Goal: Information Seeking & Learning: Learn about a topic

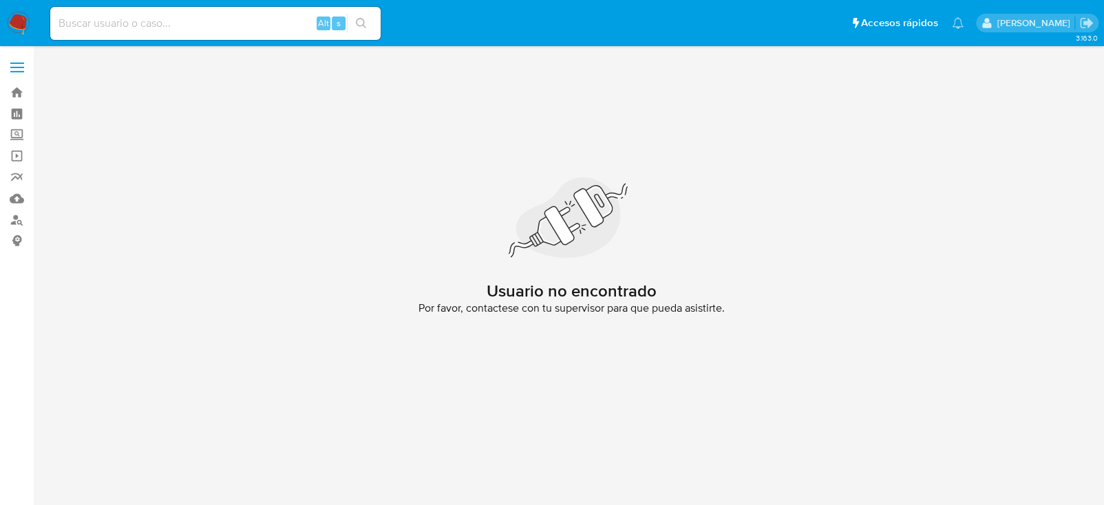
click at [87, 25] on input at bounding box center [215, 23] width 330 height 18
paste input "CHRISTOPHER PEREZ SERRANO"
type input "CHRISTOPHER PEREZ SERRANO"
click at [1, 23] on nav "Pausado Ver notificaciones CHRISTOPHER PEREZ SERRANO Alt s Accesos rápidos Pres…" at bounding box center [552, 23] width 1104 height 46
click at [16, 139] on label "Screening" at bounding box center [82, 135] width 164 height 21
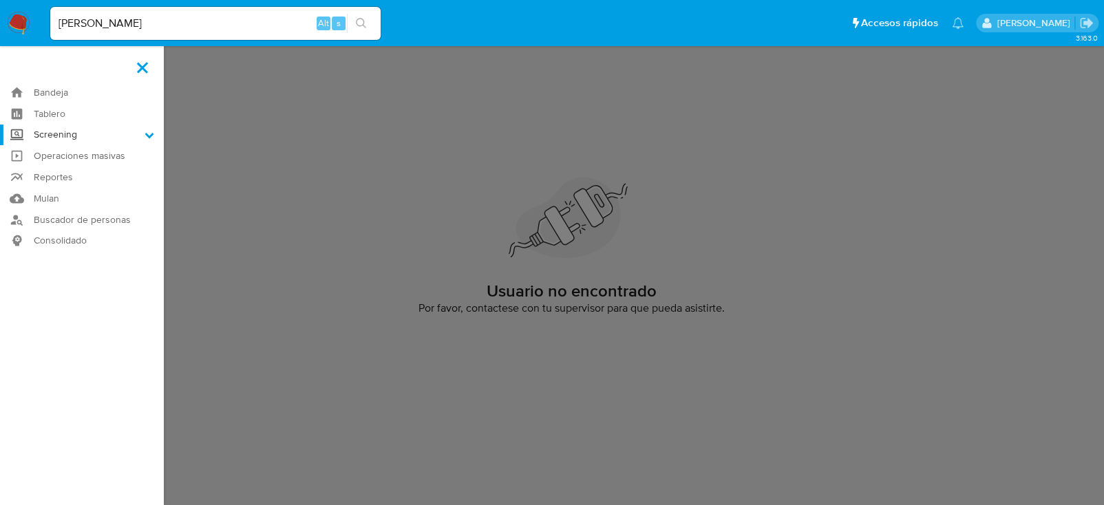
click at [0, 0] on input "Screening" at bounding box center [0, 0] width 0 height 0
click at [86, 189] on link "Herramientas" at bounding box center [82, 188] width 164 height 17
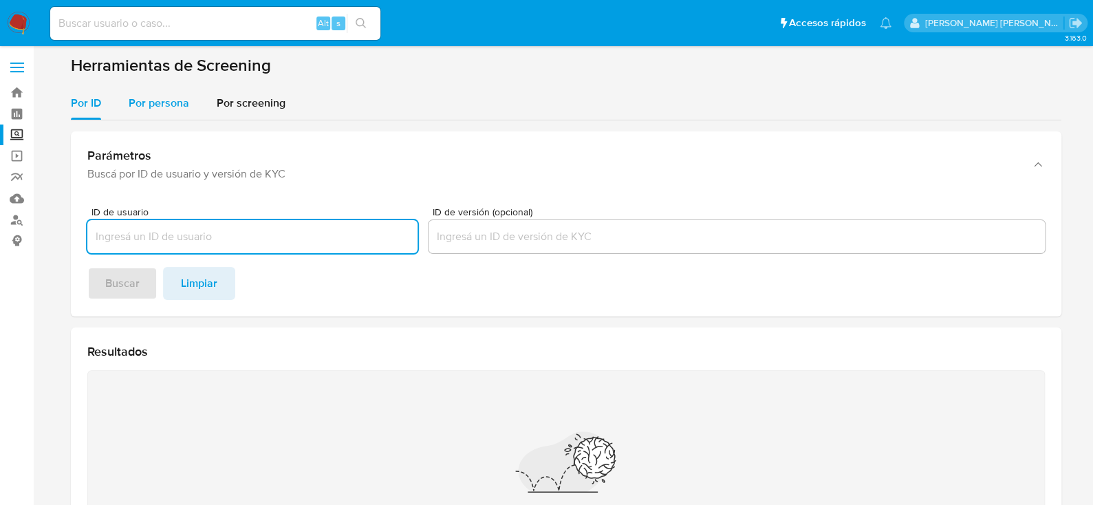
click at [160, 113] on div "Por persona" at bounding box center [159, 103] width 61 height 33
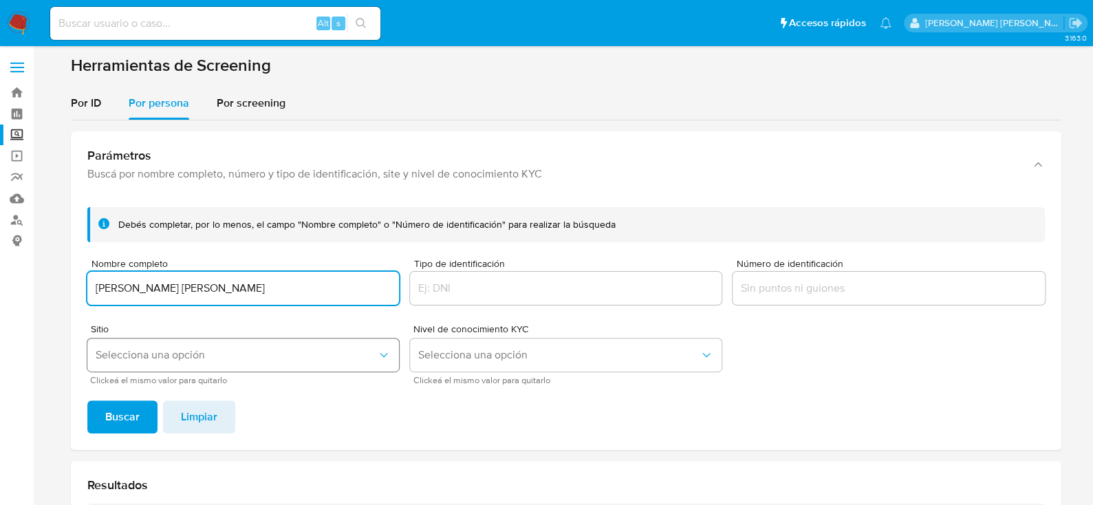
type input "CHRISTOPHER PEREZ SERRANO"
click at [162, 353] on span "Selecciona una opción" at bounding box center [236, 355] width 281 height 14
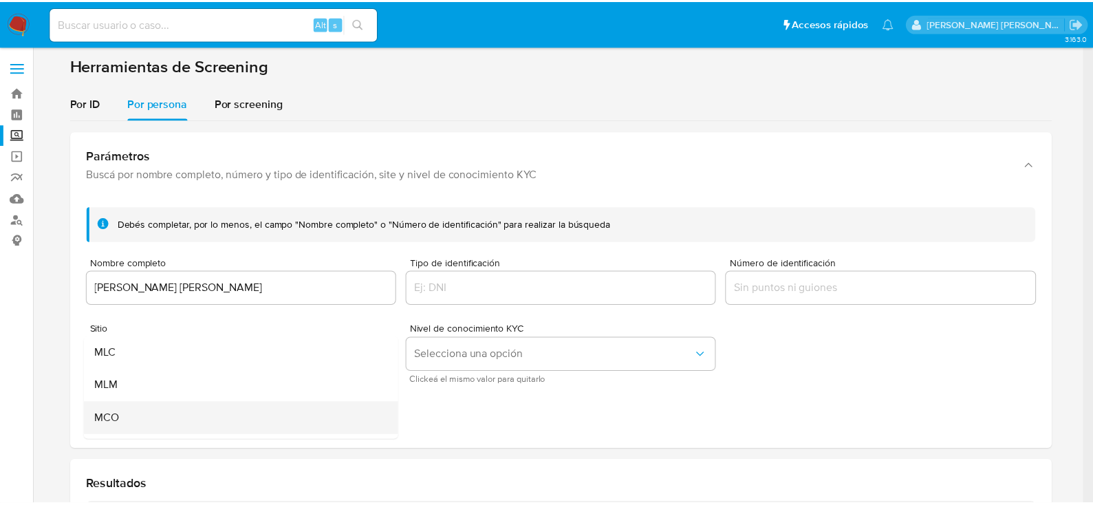
scroll to position [94, 0]
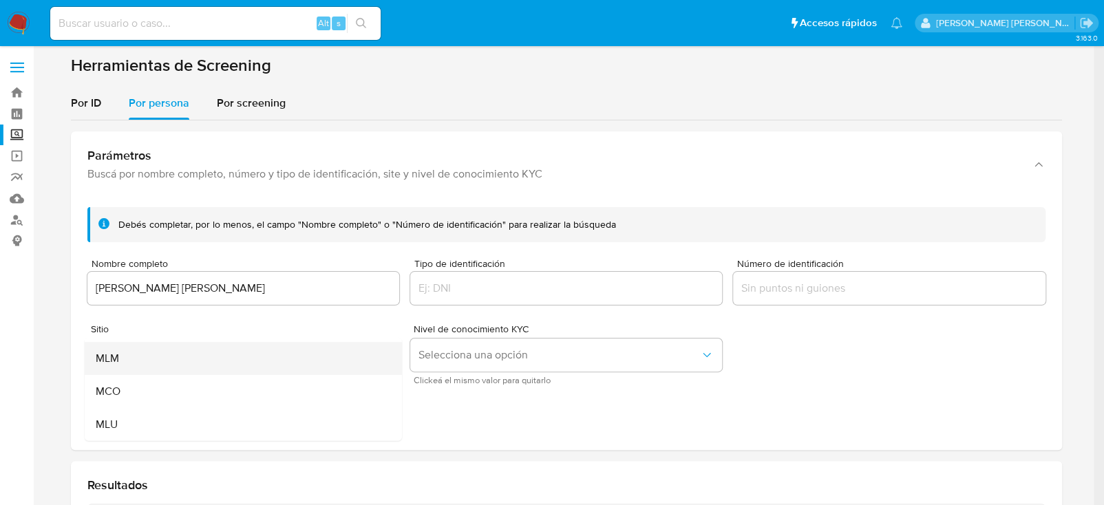
click at [134, 355] on div "MLM" at bounding box center [238, 358] width 287 height 33
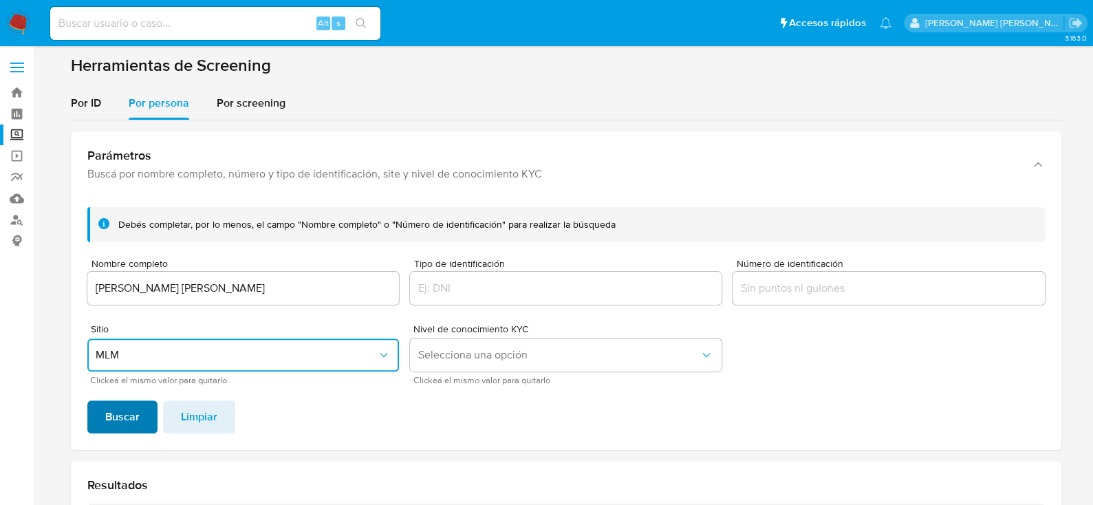
click at [111, 414] on span "Buscar" at bounding box center [122, 417] width 34 height 30
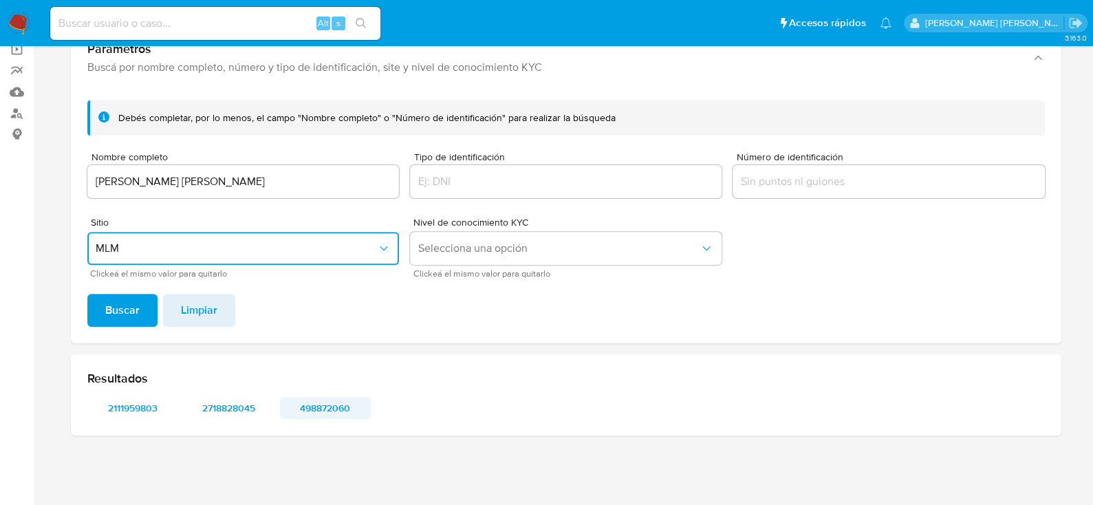
scroll to position [106, 0]
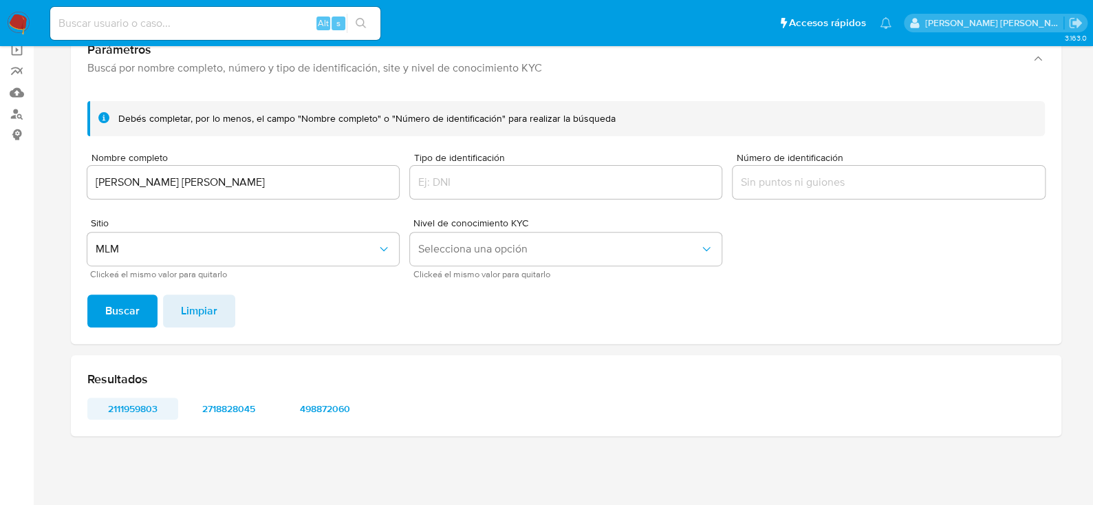
click at [149, 407] on span "2111959803" at bounding box center [133, 408] width 72 height 19
click at [215, 412] on span "2718828045" at bounding box center [229, 408] width 72 height 19
click at [325, 408] on span "498872060" at bounding box center [326, 408] width 72 height 19
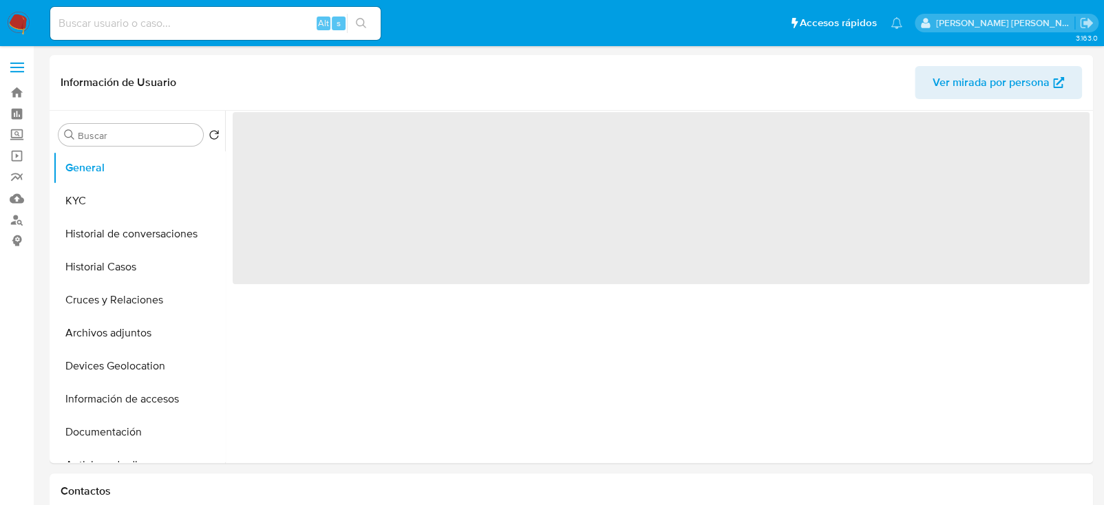
select select "10"
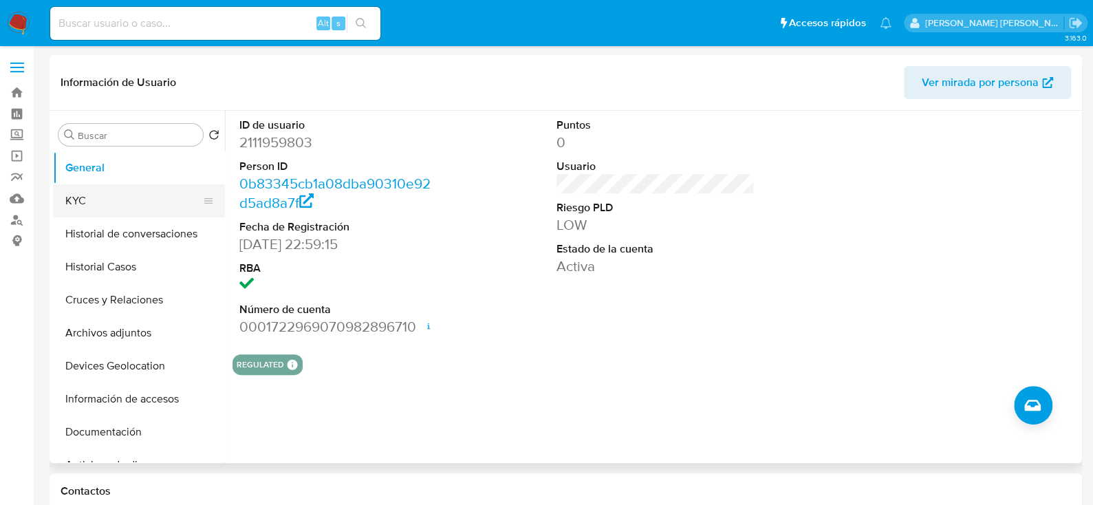
click at [107, 195] on button "KYC" at bounding box center [133, 200] width 161 height 33
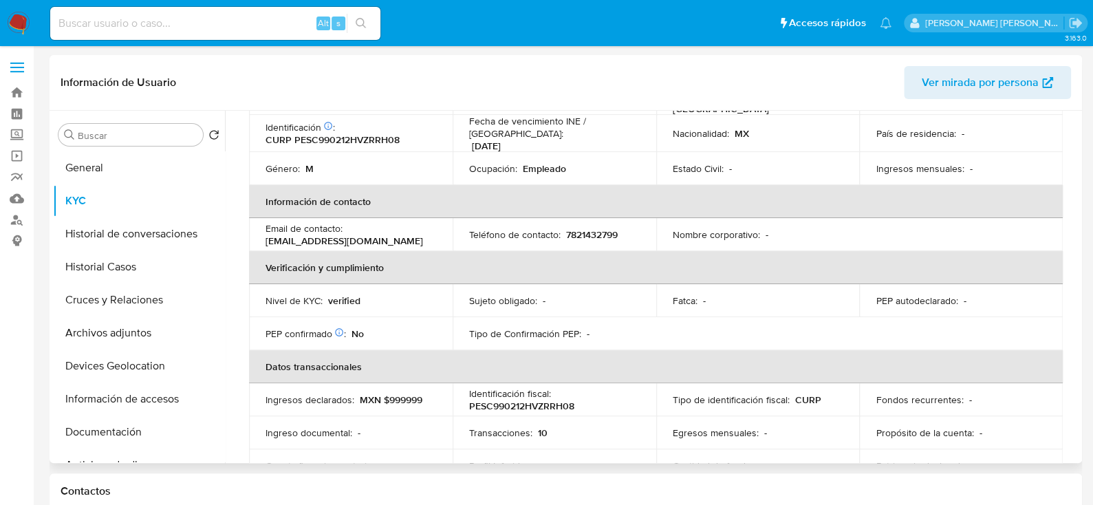
scroll to position [206, 0]
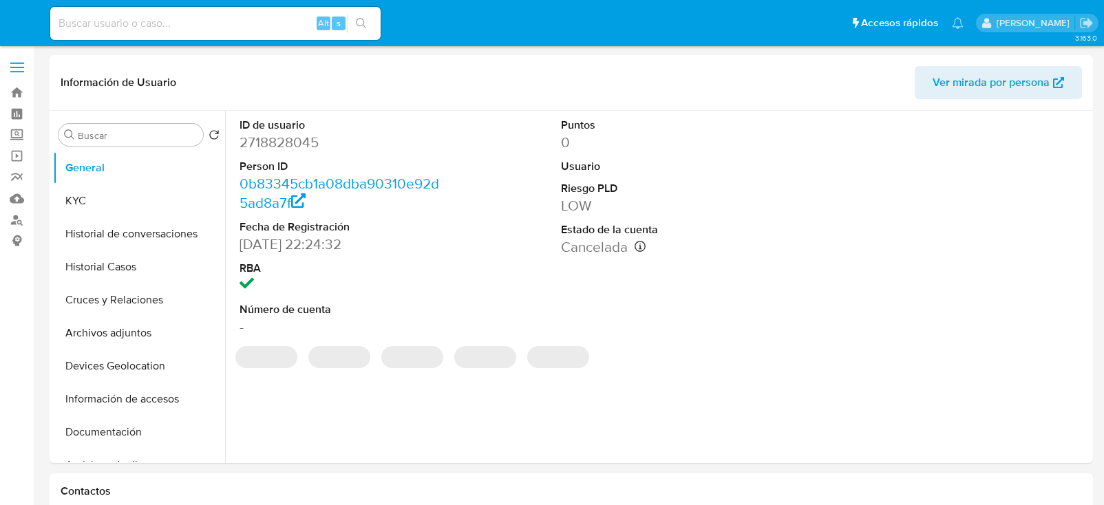
select select "10"
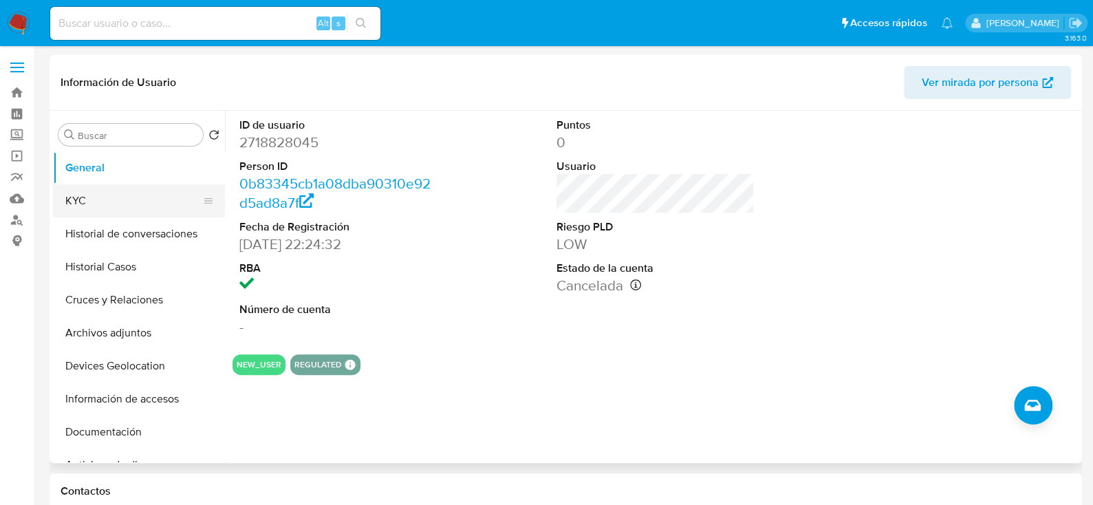
click at [91, 207] on button "KYC" at bounding box center [133, 200] width 161 height 33
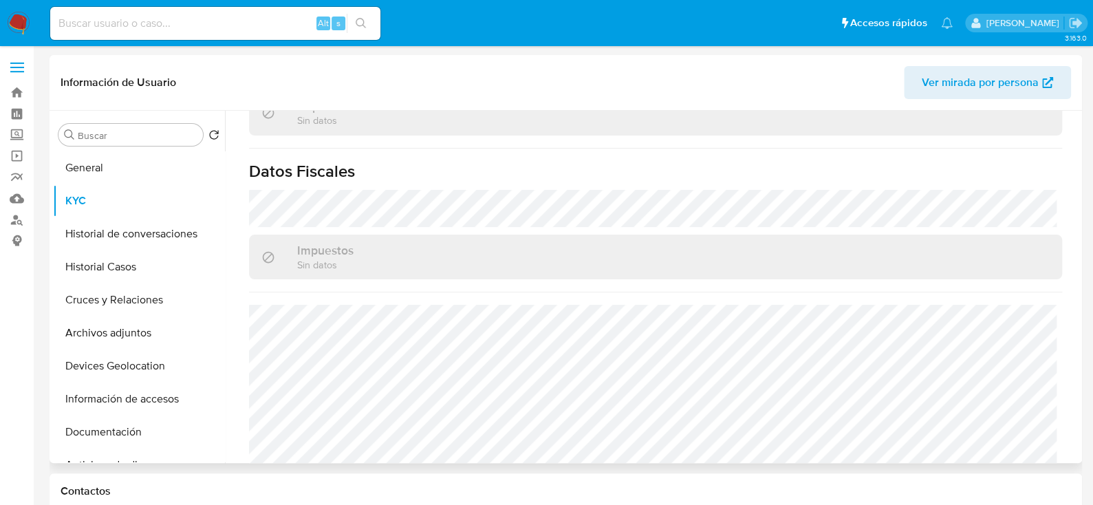
scroll to position [864, 0]
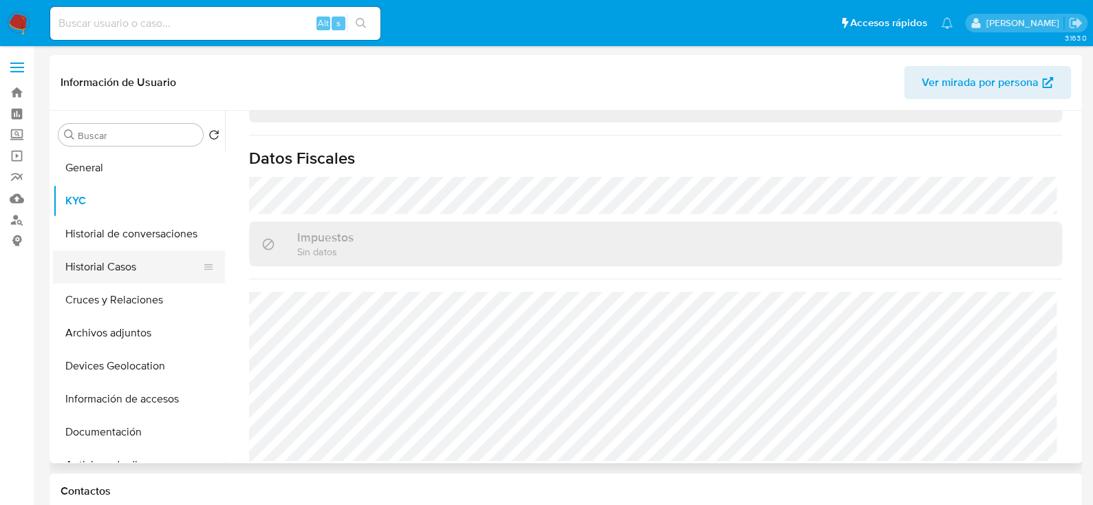
click at [117, 261] on button "Historial Casos" at bounding box center [133, 266] width 161 height 33
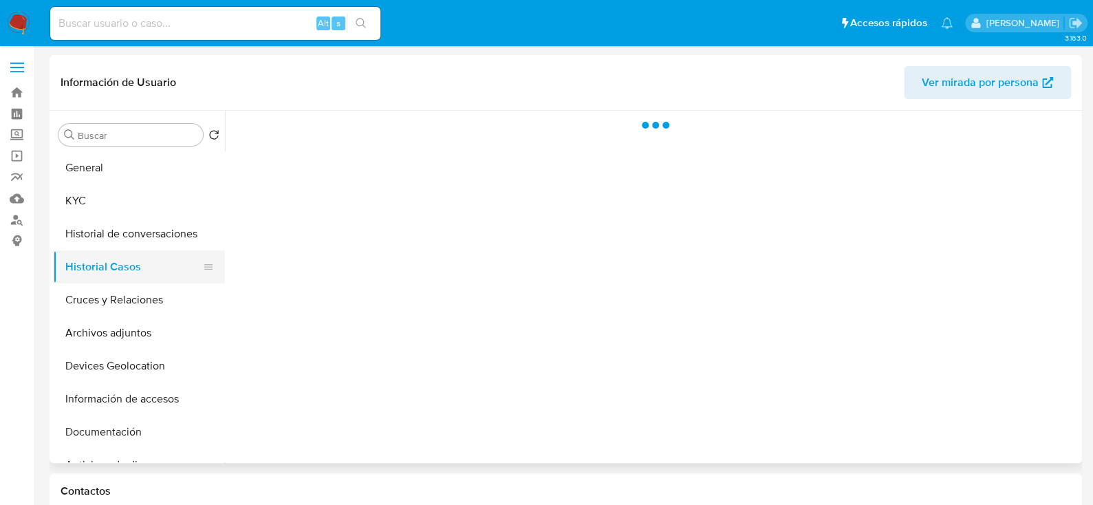
scroll to position [0, 0]
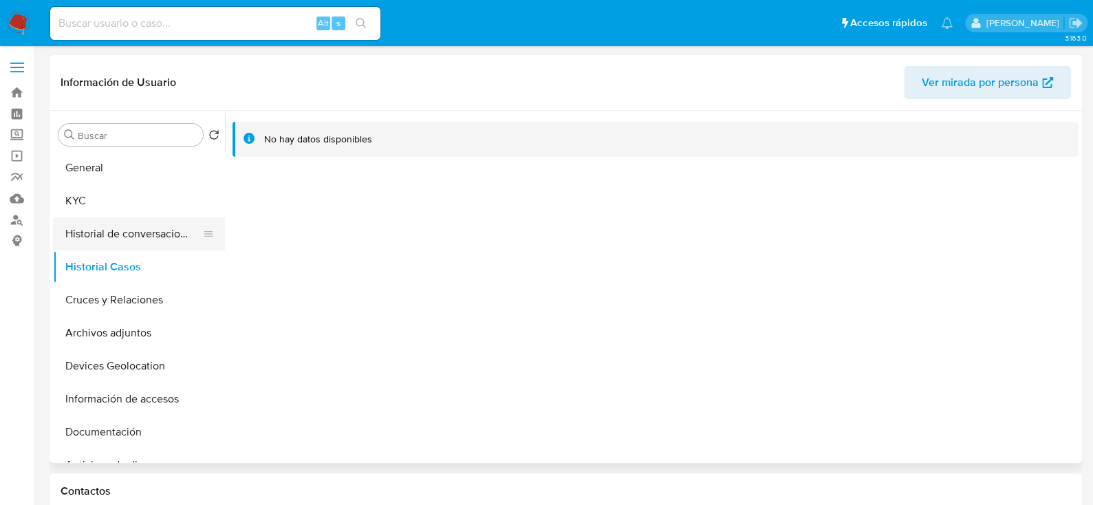
drag, startPoint x: 87, startPoint y: 211, endPoint x: 212, endPoint y: 239, distance: 127.7
click at [87, 211] on button "KYC" at bounding box center [139, 200] width 172 height 33
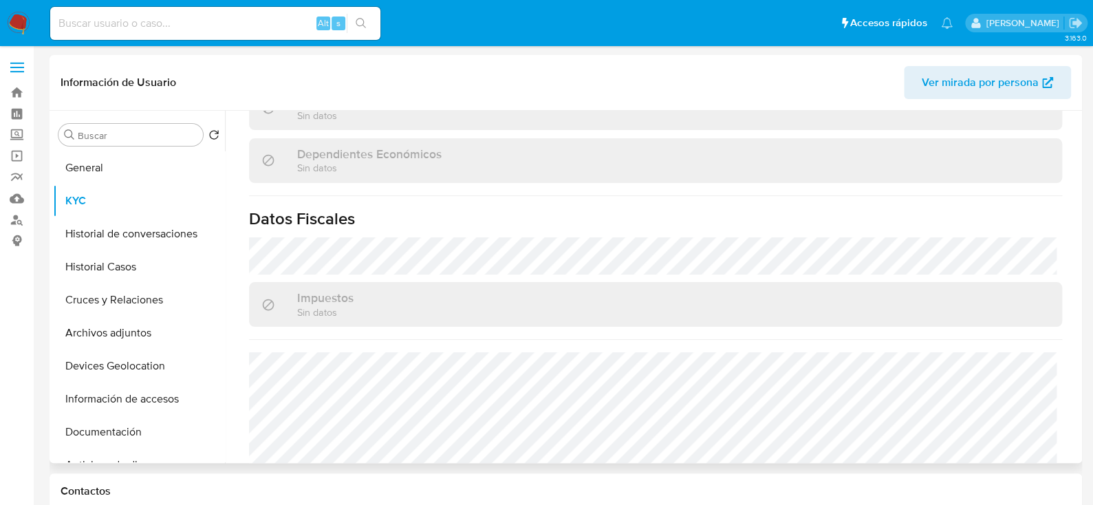
scroll to position [825, 0]
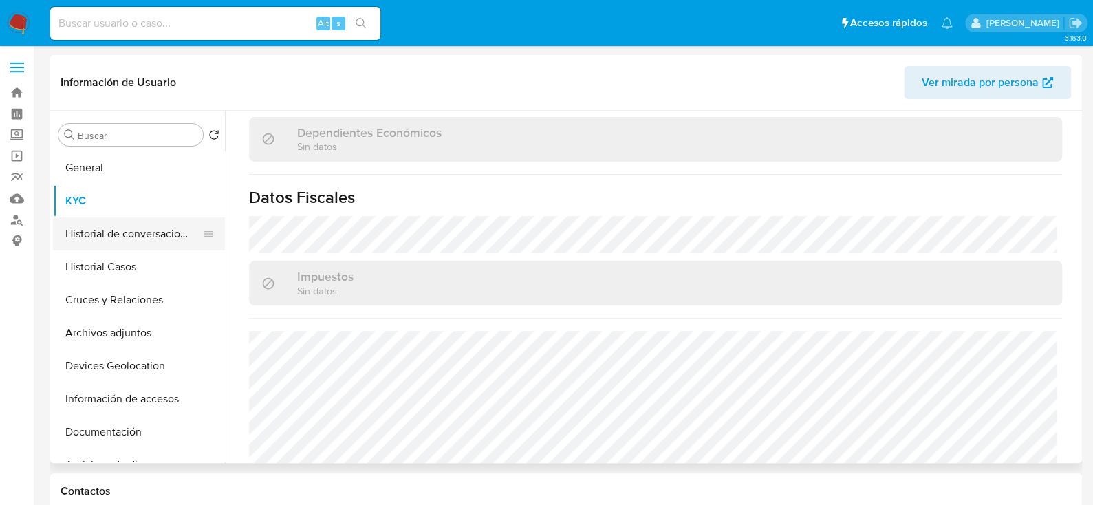
click at [141, 225] on button "Historial de conversaciones" at bounding box center [133, 233] width 161 height 33
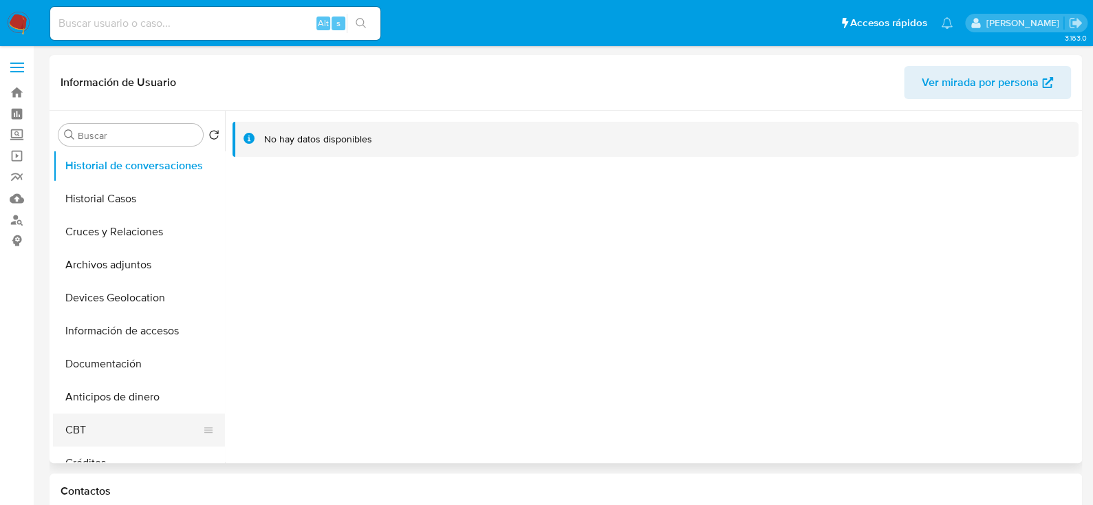
scroll to position [0, 0]
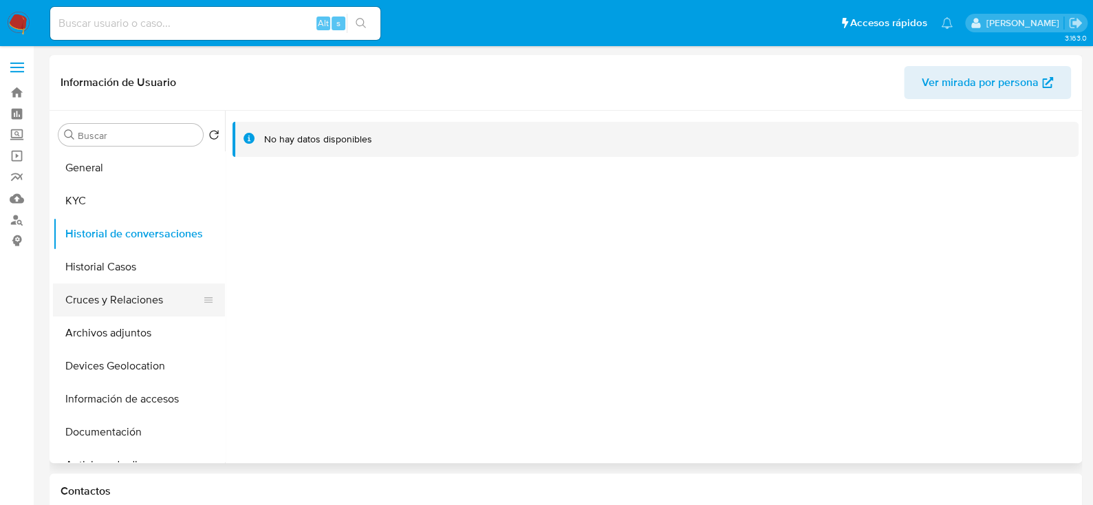
click at [111, 294] on button "Cruces y Relaciones" at bounding box center [133, 300] width 161 height 33
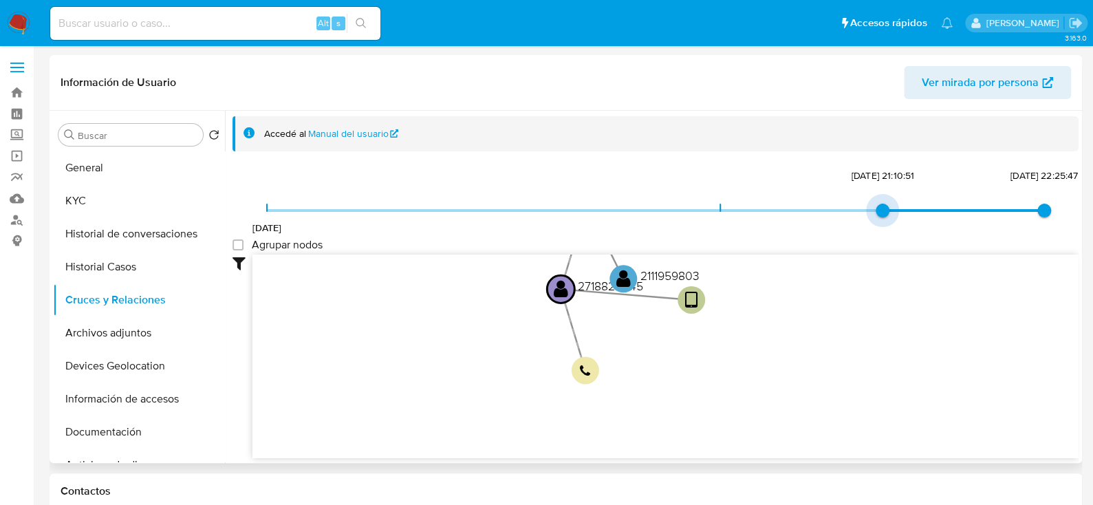
drag, startPoint x: 264, startPoint y: 213, endPoint x: 939, endPoint y: 212, distance: 674.4
click at [939, 212] on span "20/8/2021 22/11/2024, 21:10:51 30/9/2025, 22:25:47" at bounding box center [656, 210] width 778 height 21
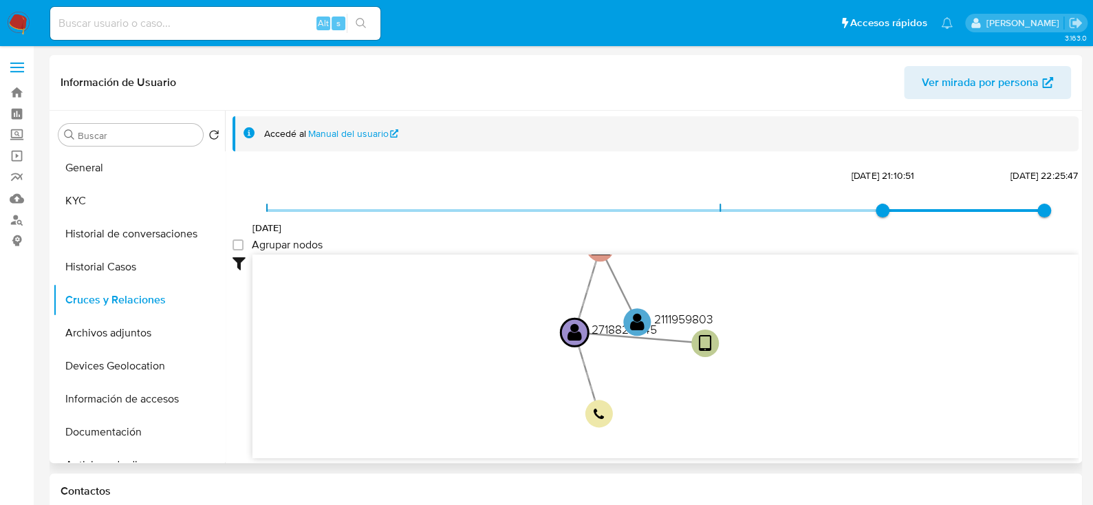
drag, startPoint x: 813, startPoint y: 376, endPoint x: 842, endPoint y: 459, distance: 88.1
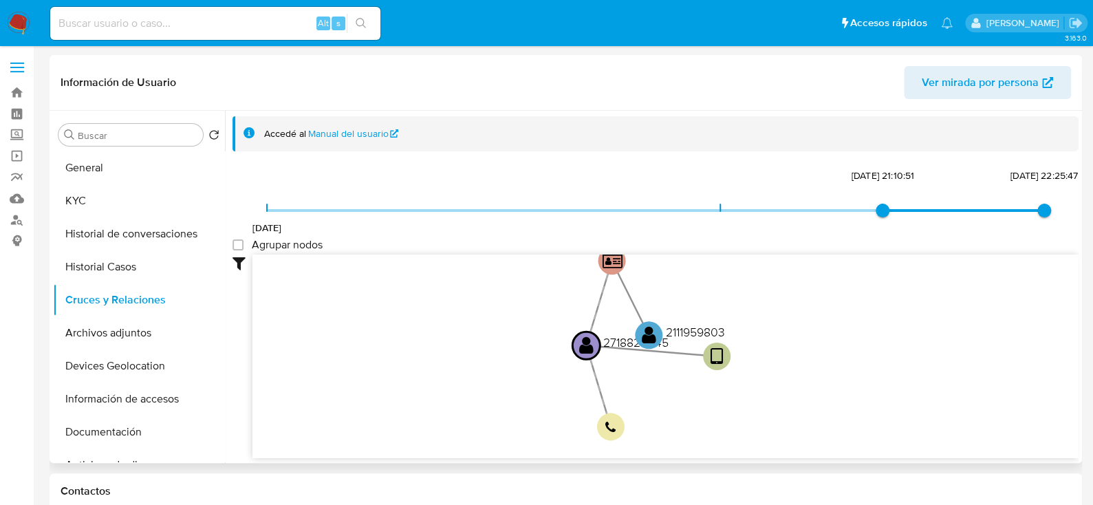
drag, startPoint x: 857, startPoint y: 357, endPoint x: 848, endPoint y: 304, distance: 53.7
click at [848, 304] on icon "device-65a34aeeef29a7992ac8c8c9  user-2718828045  2718828045 person-0b83345cb…" at bounding box center [666, 355] width 826 height 200
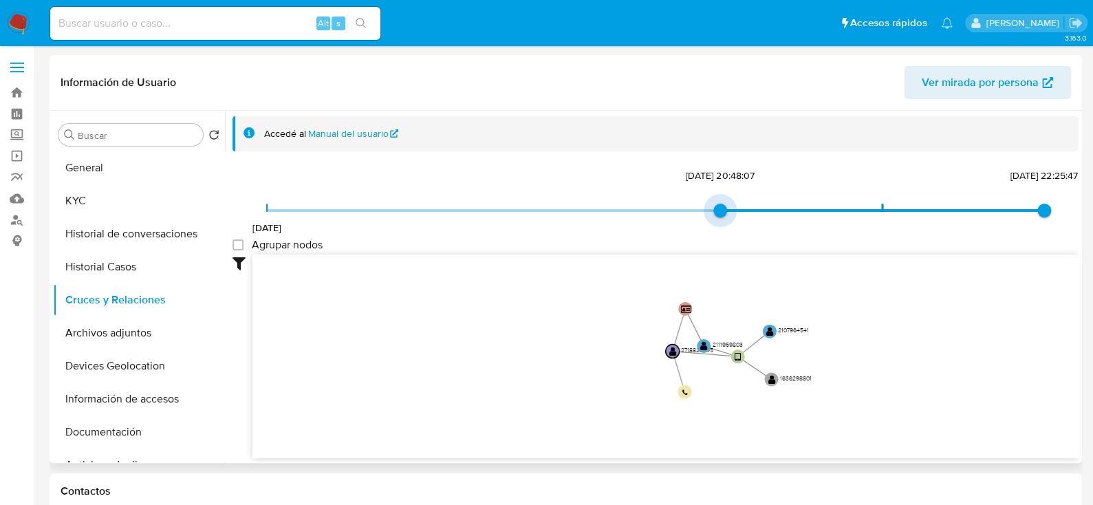
type input "1629458448000"
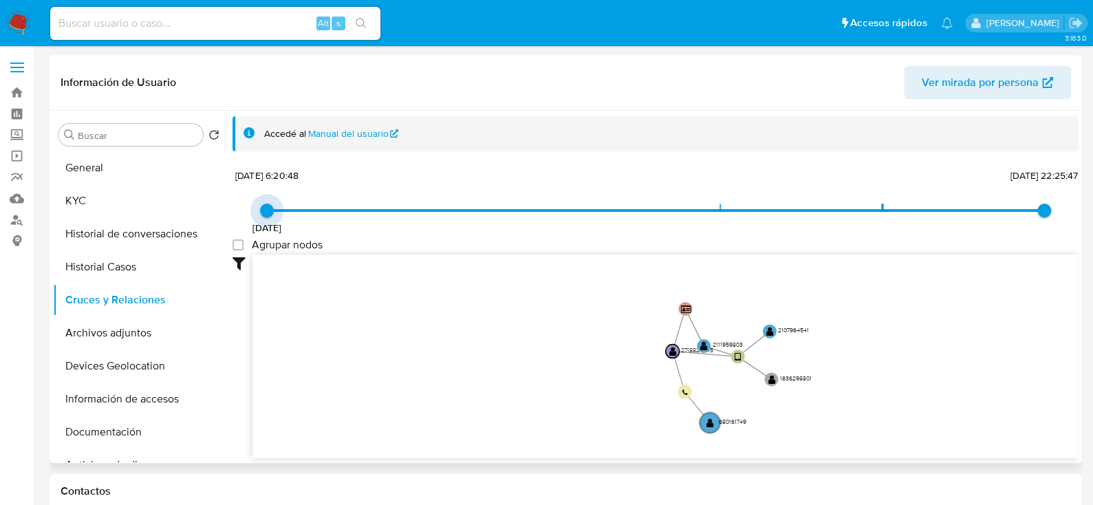
drag, startPoint x: 875, startPoint y: 211, endPoint x: 337, endPoint y: 220, distance: 538.2
click at [337, 220] on span "20/8/2021 20/8/2021, 6:20:48 30/9/2025, 22:25:47" at bounding box center [656, 210] width 778 height 21
click at [707, 425] on text "" at bounding box center [711, 423] width 8 height 10
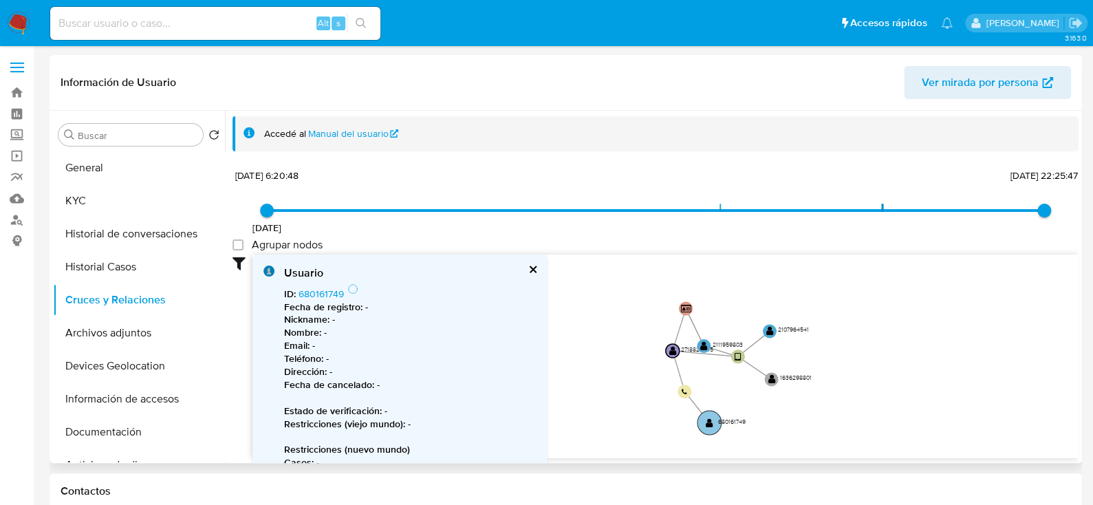
click at [703, 423] on circle at bounding box center [710, 423] width 24 height 24
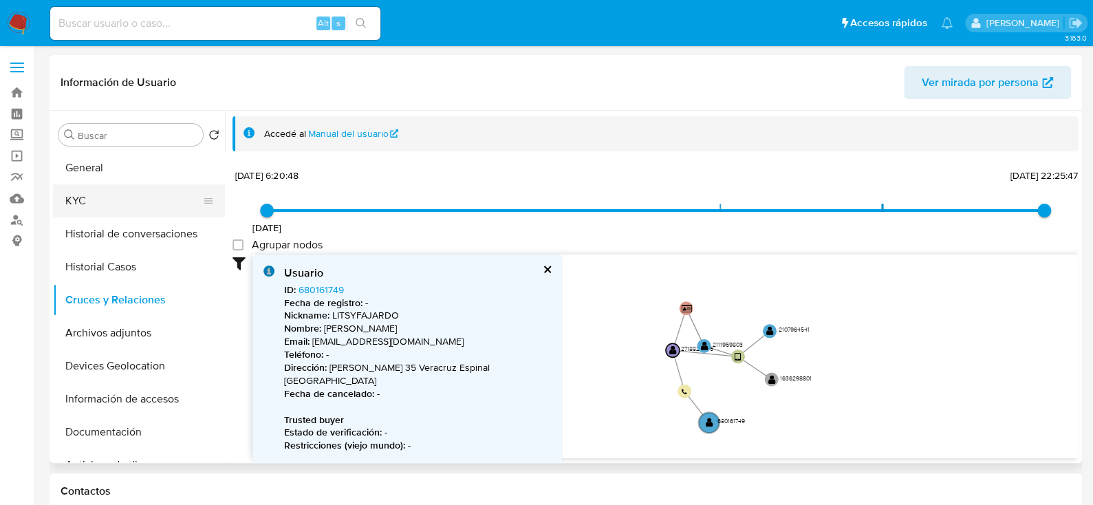
click at [90, 201] on button "KYC" at bounding box center [133, 200] width 161 height 33
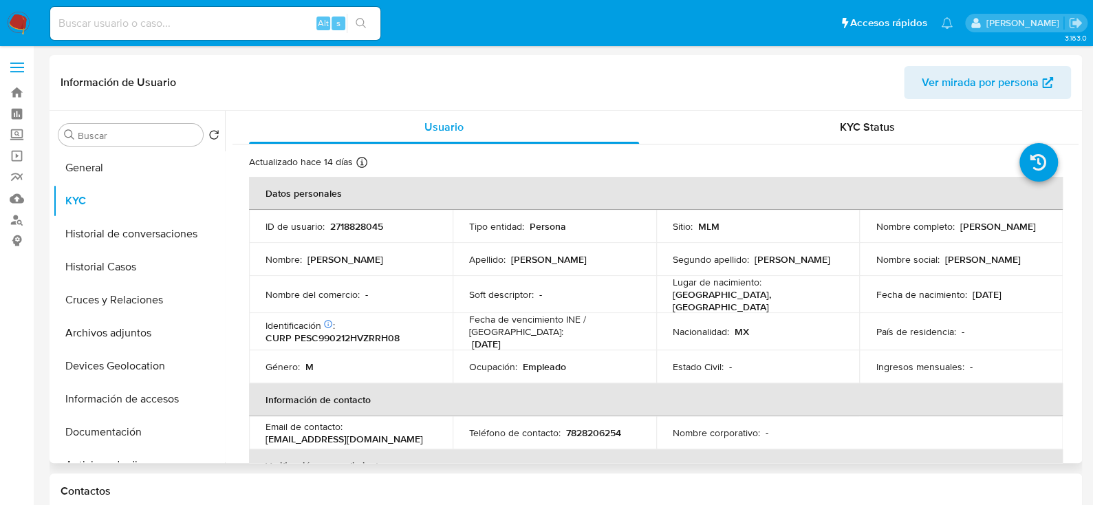
click at [343, 224] on p "2718828045" at bounding box center [356, 226] width 53 height 12
copy p "2718828045"
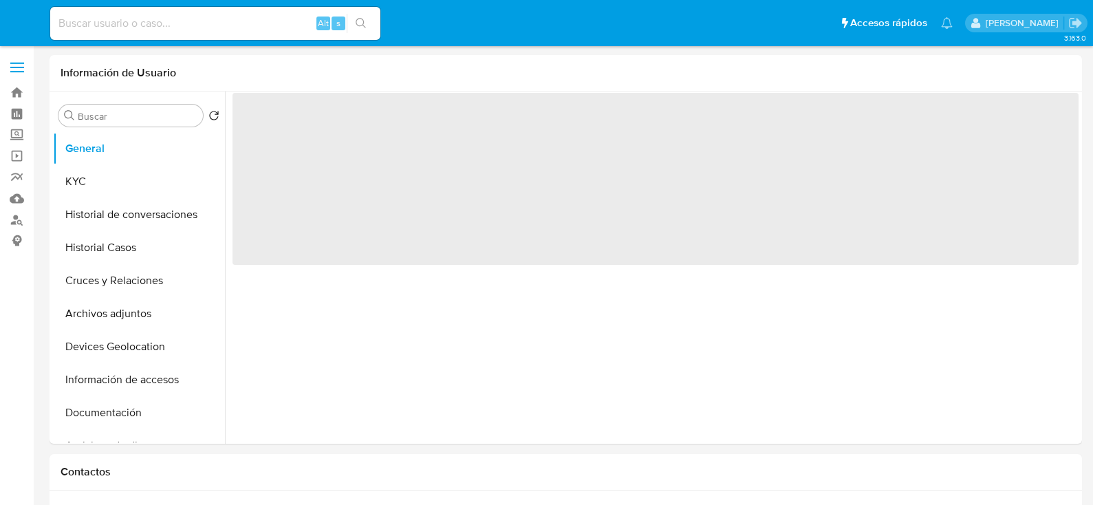
select select "10"
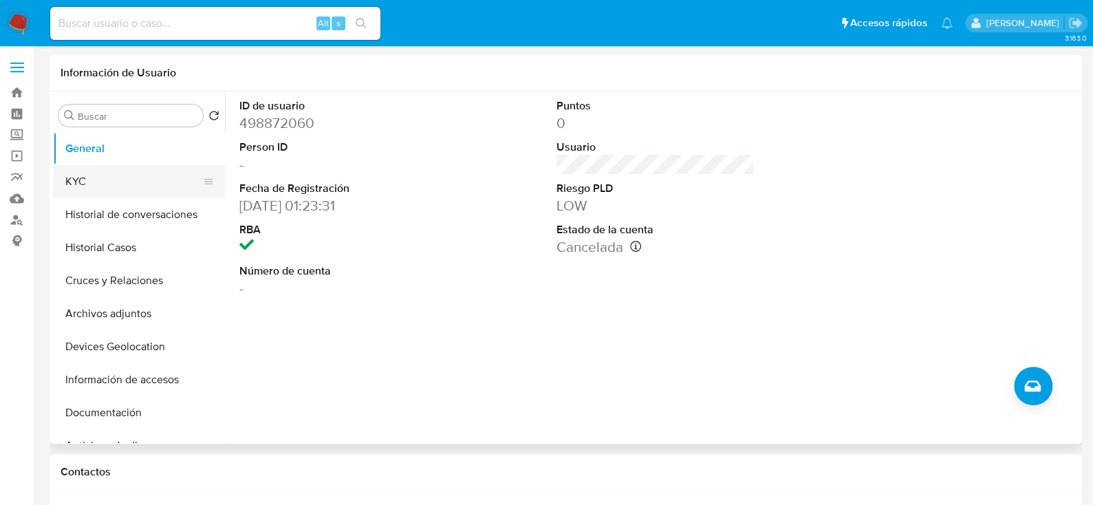
click at [143, 173] on button "KYC" at bounding box center [133, 181] width 161 height 33
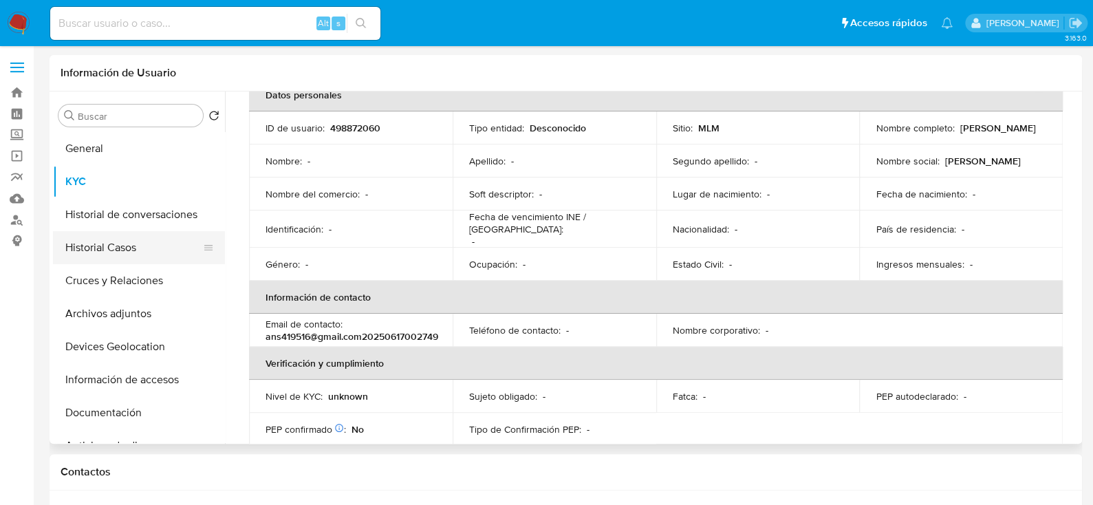
scroll to position [25, 0]
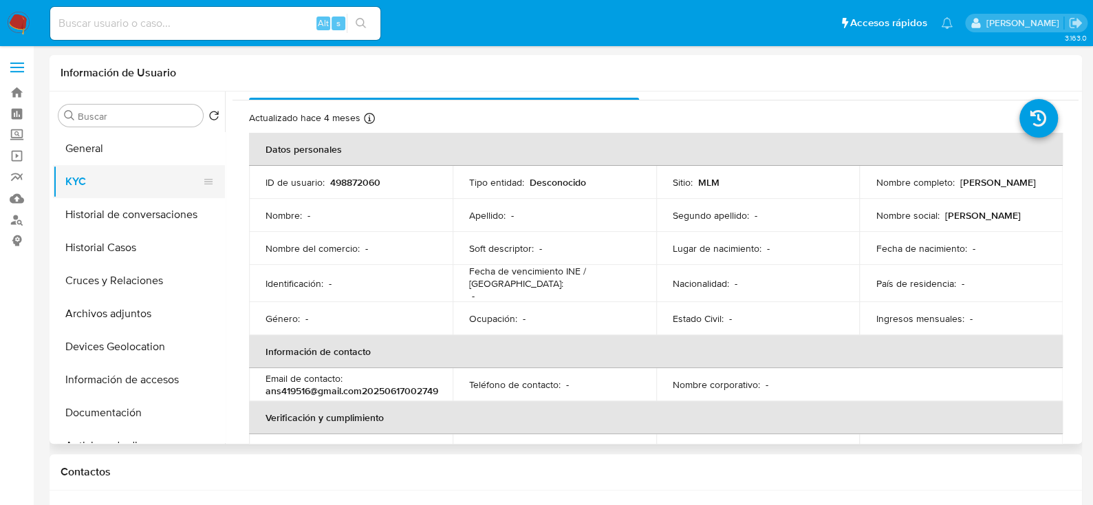
click at [123, 173] on button "KYC" at bounding box center [133, 181] width 161 height 33
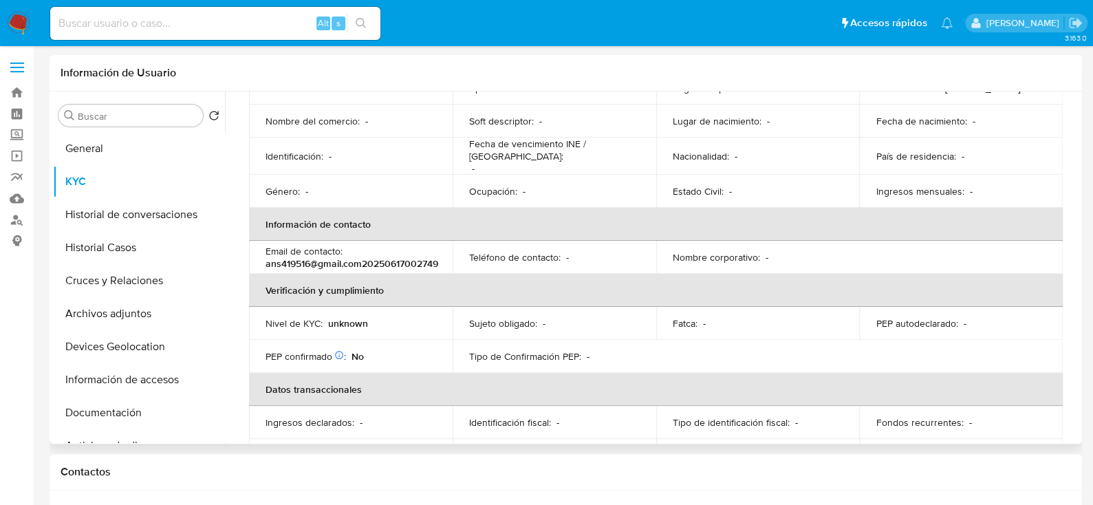
scroll to position [0, 0]
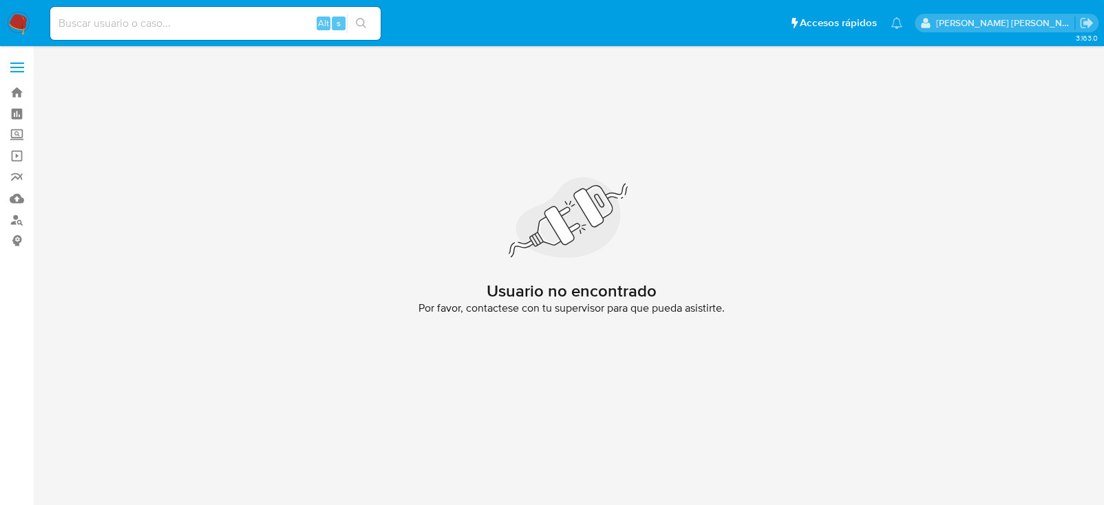
click at [163, 38] on div "Alt s" at bounding box center [215, 23] width 330 height 33
click at [163, 30] on input at bounding box center [215, 23] width 330 height 18
paste input "574451595"
type input "5"
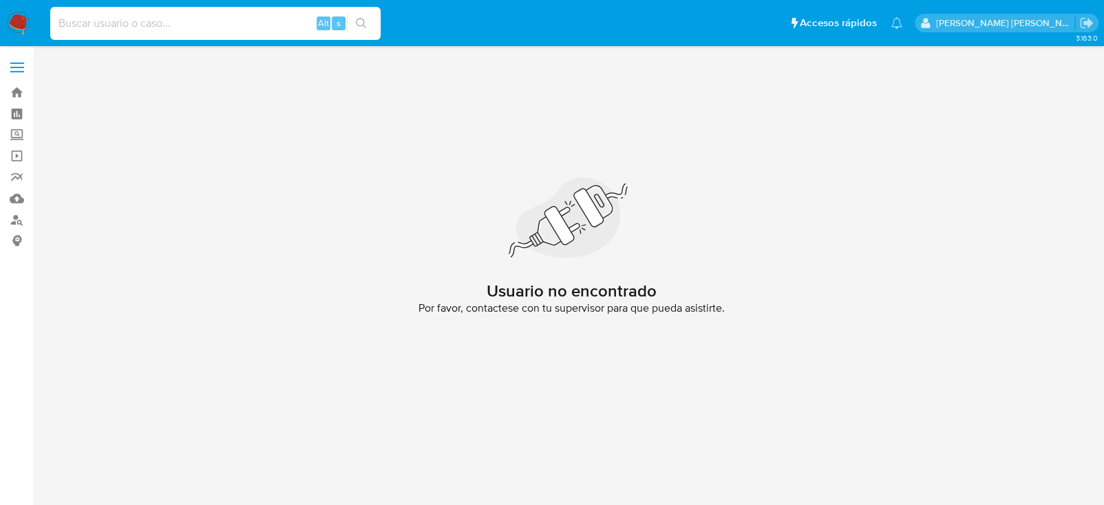
paste input "574451595"
type input "574451595"
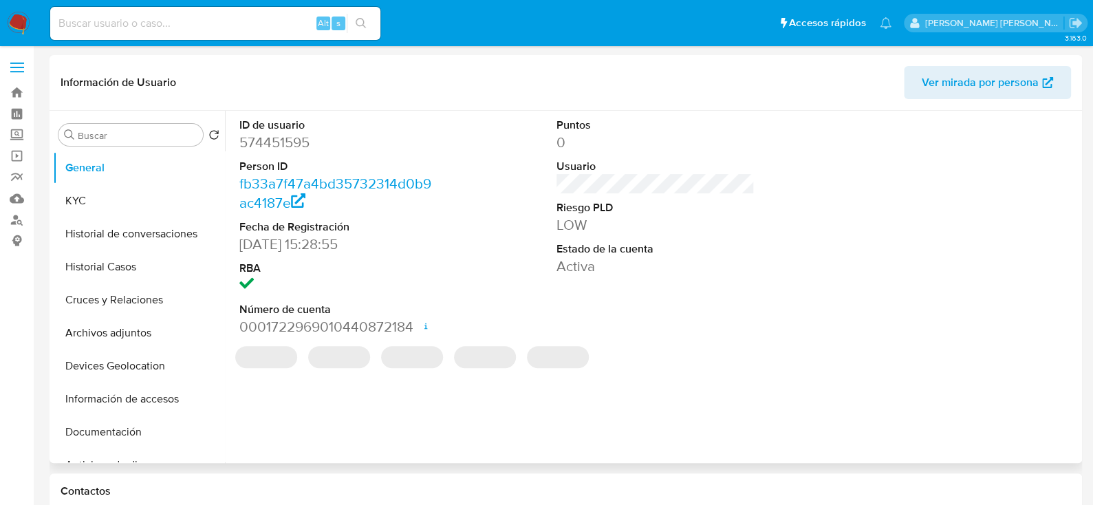
select select "10"
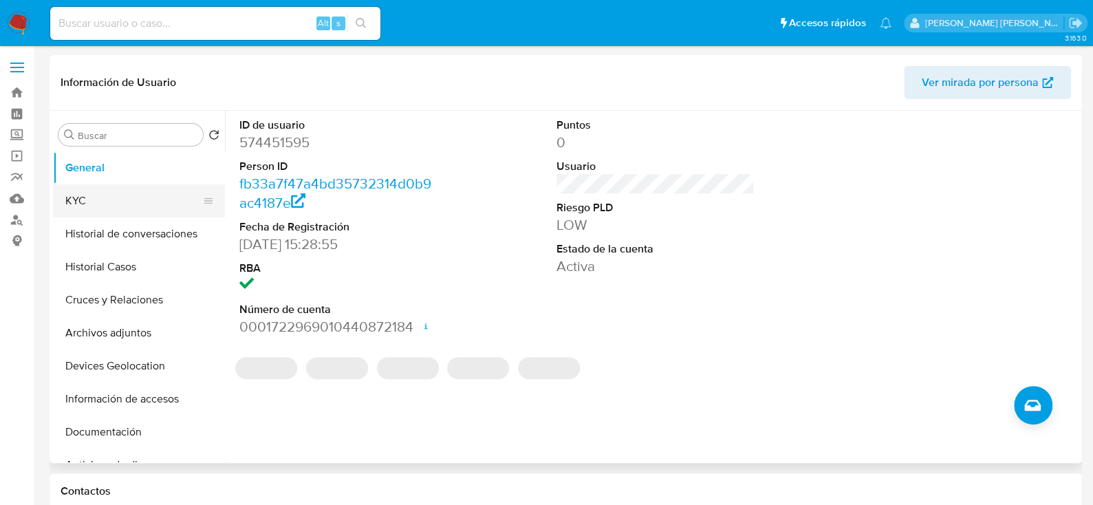
click at [133, 195] on button "KYC" at bounding box center [133, 200] width 161 height 33
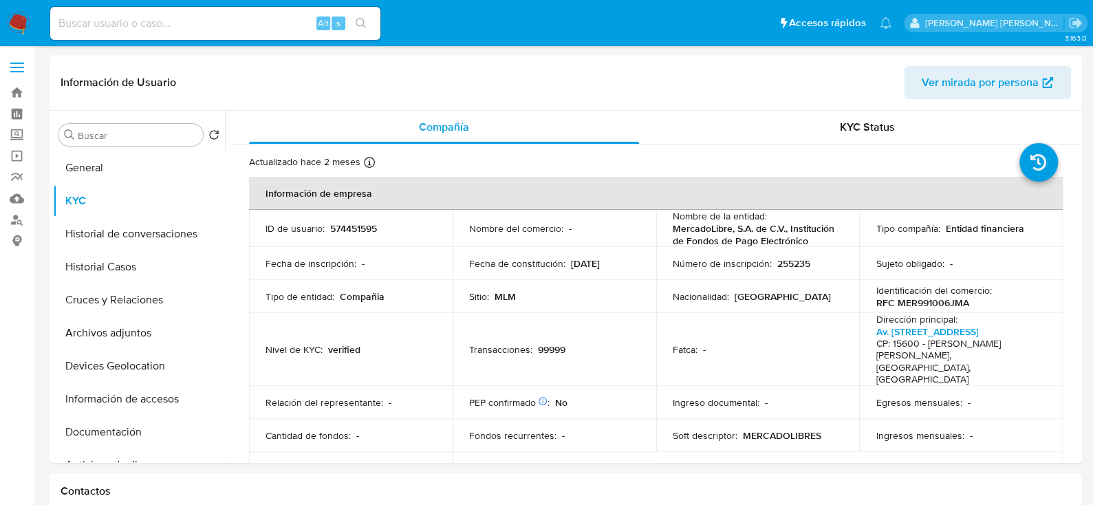
click at [121, 18] on input at bounding box center [215, 23] width 330 height 18
paste input "680161749"
type input "680161749"
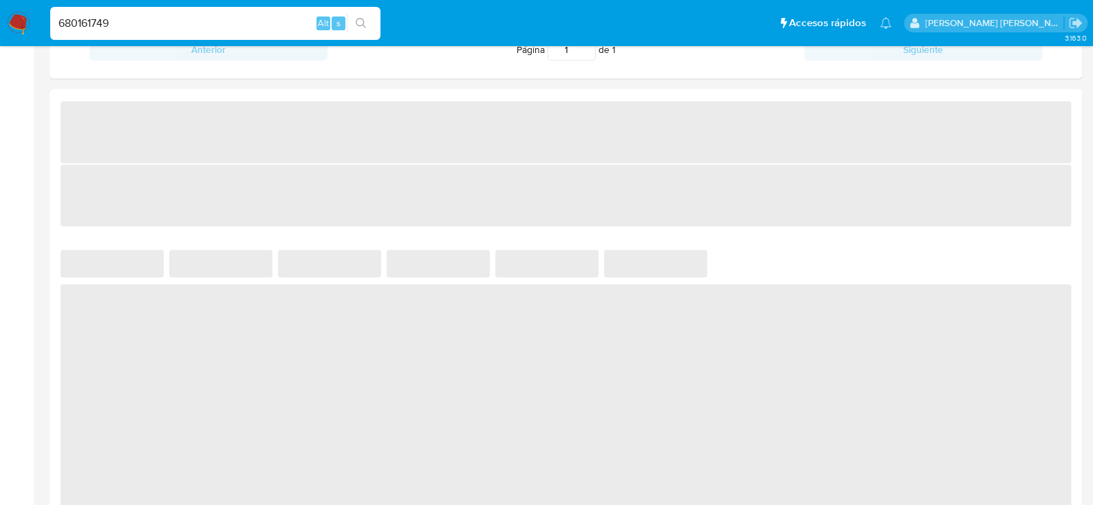
select select "10"
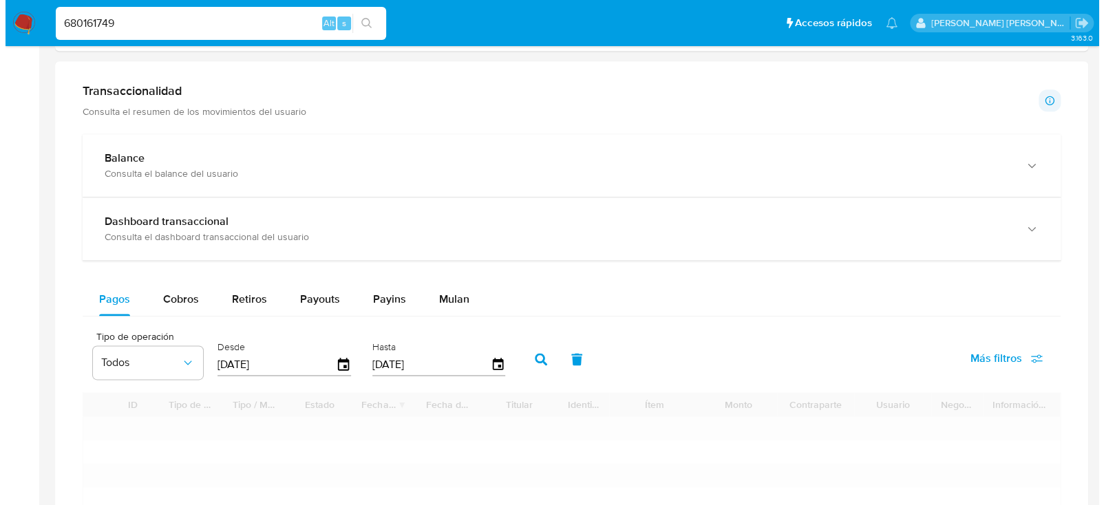
scroll to position [894, 0]
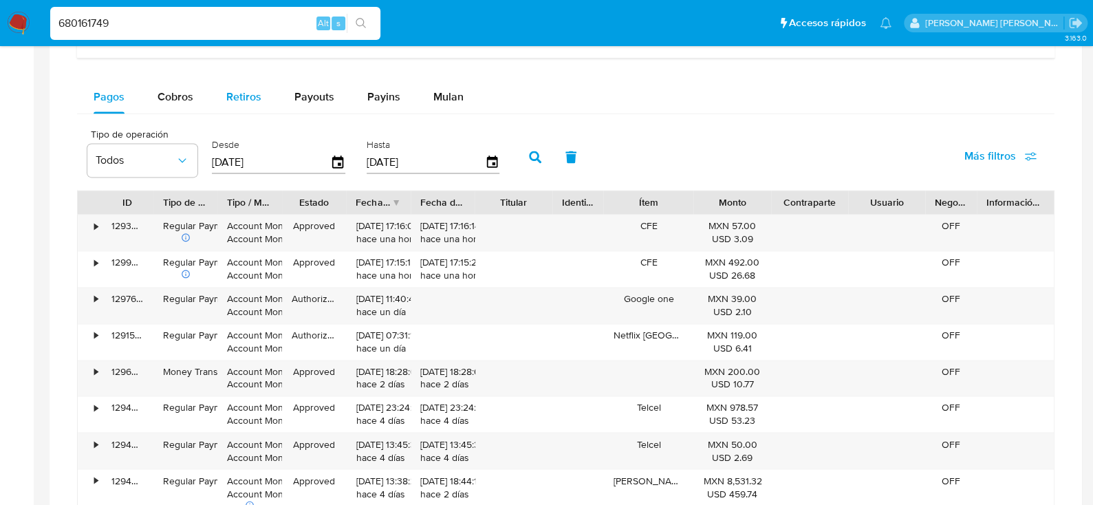
click at [244, 100] on span "Retiros" at bounding box center [243, 97] width 35 height 16
select select "10"
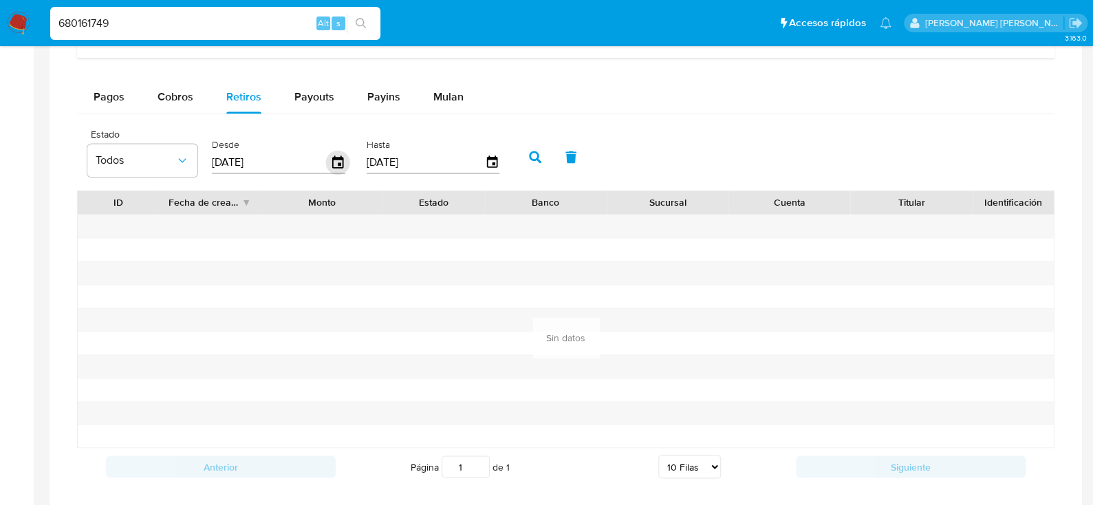
click at [328, 156] on icon "button" at bounding box center [338, 163] width 24 height 24
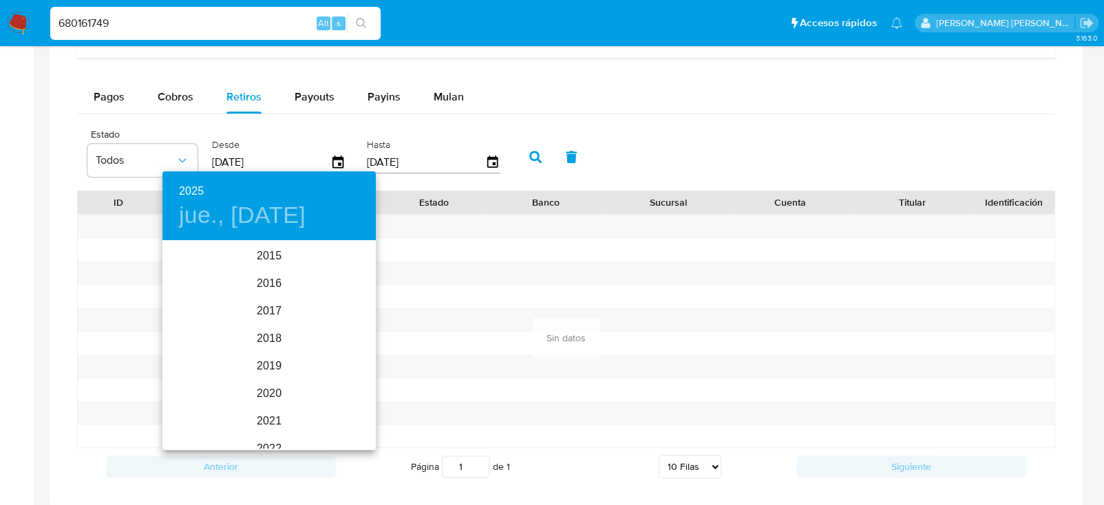
scroll to position [192, 0]
click at [260, 342] on div "2025" at bounding box center [268, 346] width 213 height 28
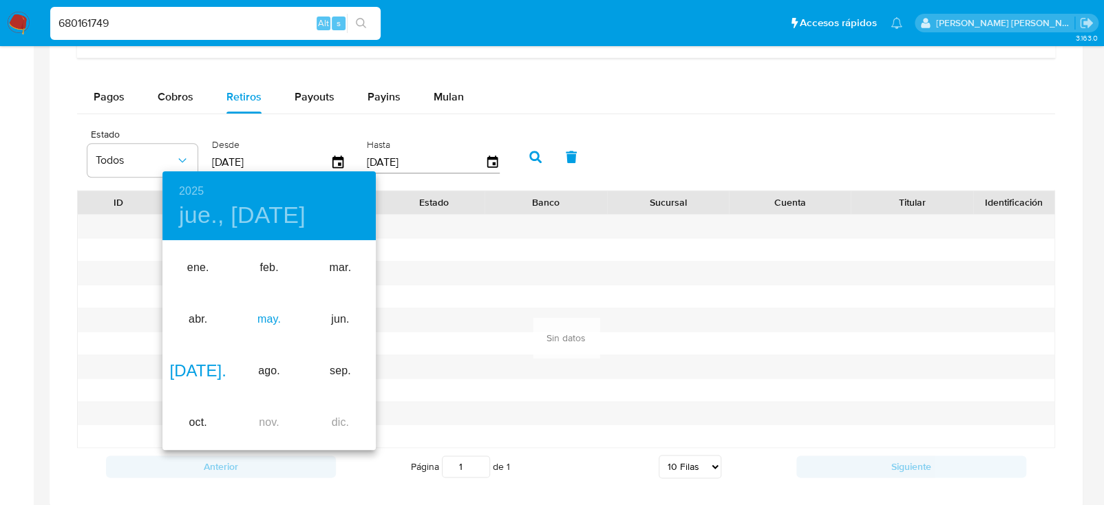
click at [267, 320] on div "may." at bounding box center [268, 320] width 71 height 52
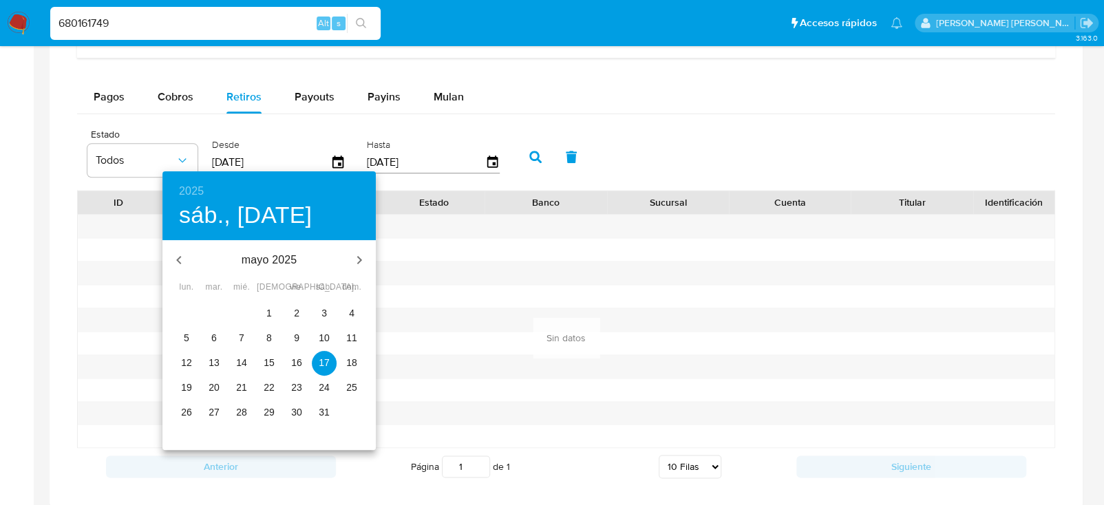
click at [323, 337] on p "10" at bounding box center [324, 338] width 11 height 14
type input "10/05/2025"
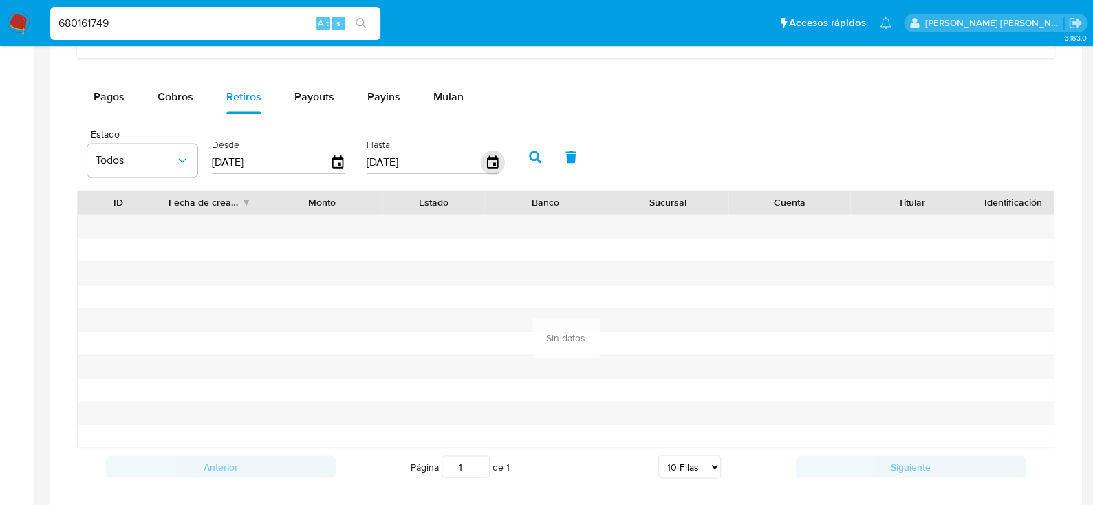
click at [486, 160] on icon "button" at bounding box center [491, 162] width 11 height 12
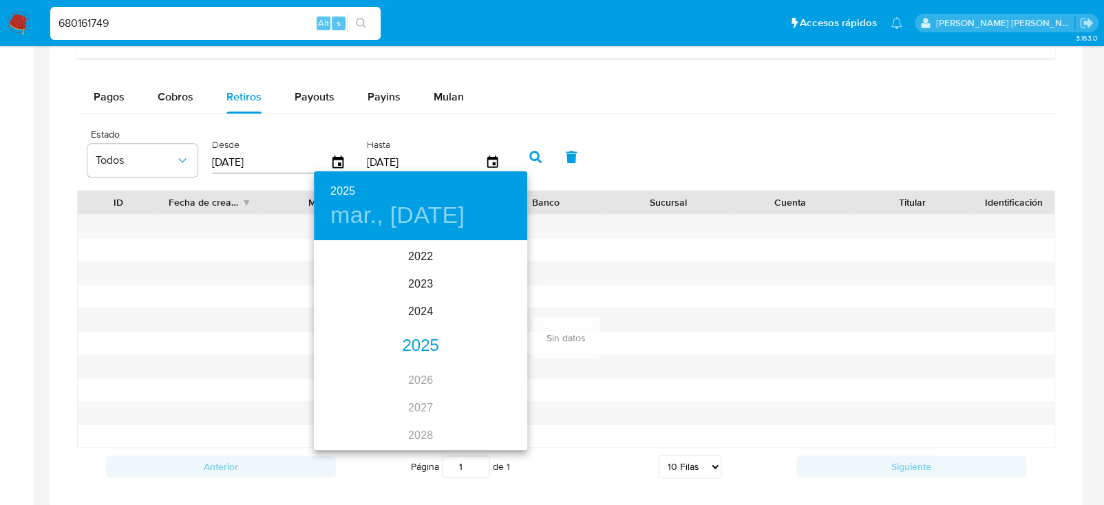
click at [414, 339] on div "2025" at bounding box center [420, 346] width 213 height 28
click at [414, 321] on div "may." at bounding box center [420, 320] width 71 height 52
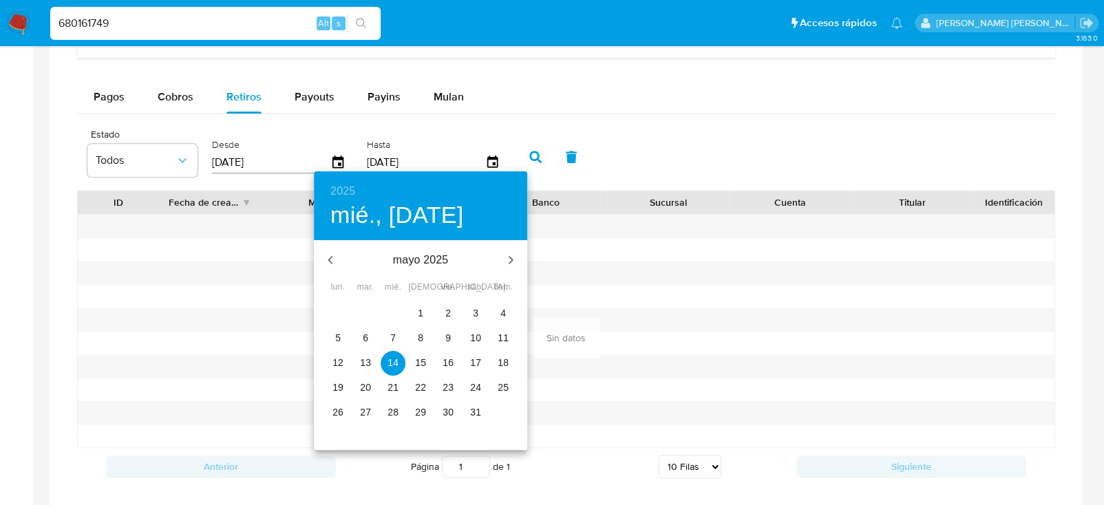
click at [504, 336] on p "11" at bounding box center [503, 338] width 11 height 14
type input "11/05/2025"
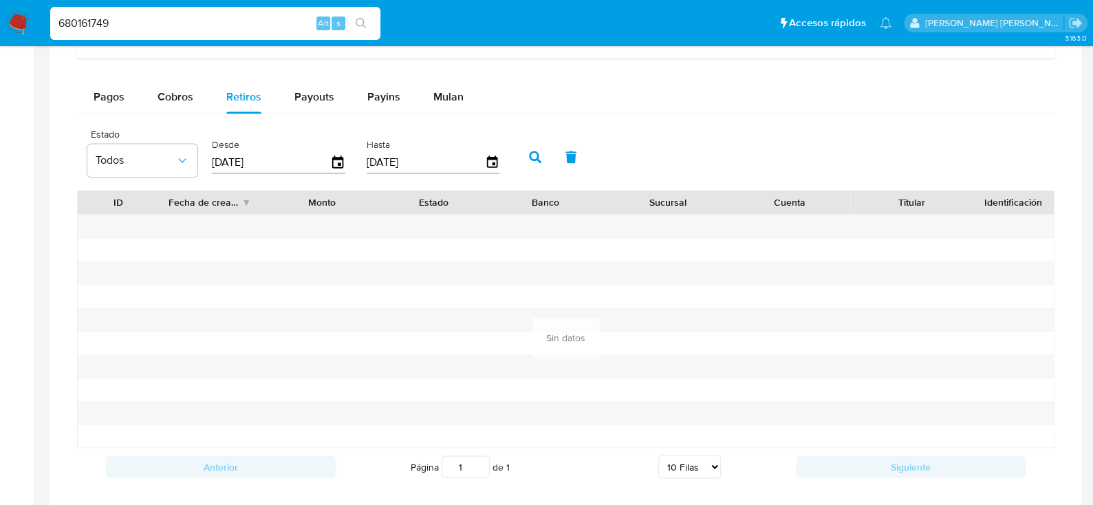
click at [524, 164] on button "button" at bounding box center [535, 156] width 36 height 33
click at [529, 151] on icon "button" at bounding box center [535, 157] width 12 height 12
click at [529, 156] on icon "button" at bounding box center [535, 157] width 12 height 12
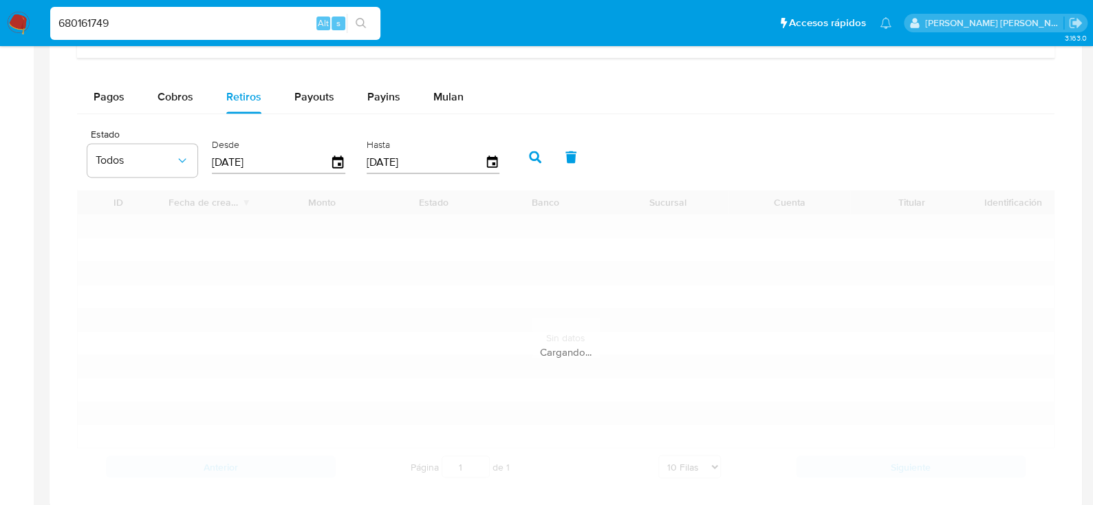
click at [529, 156] on icon "button" at bounding box center [535, 157] width 12 height 12
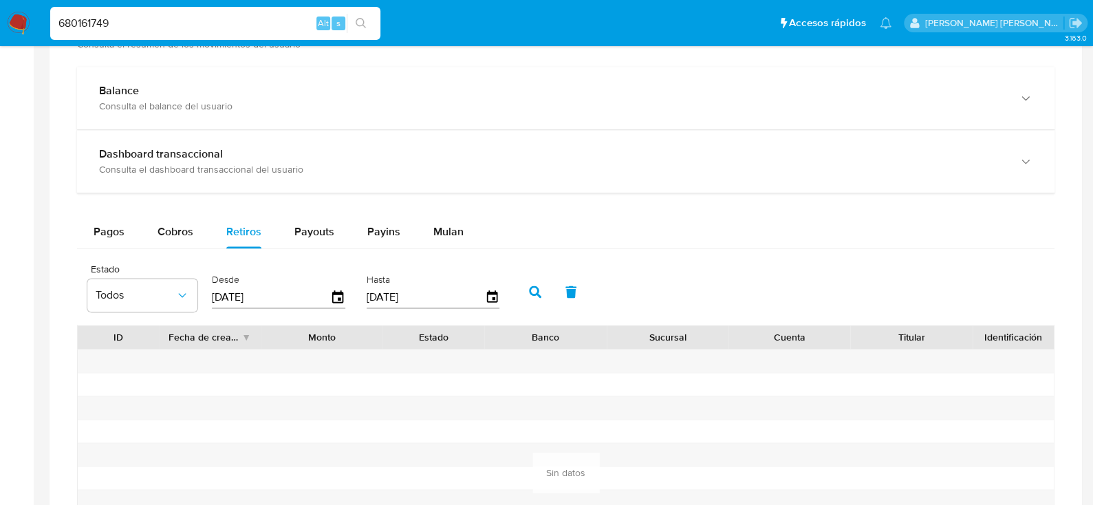
scroll to position [825, 0]
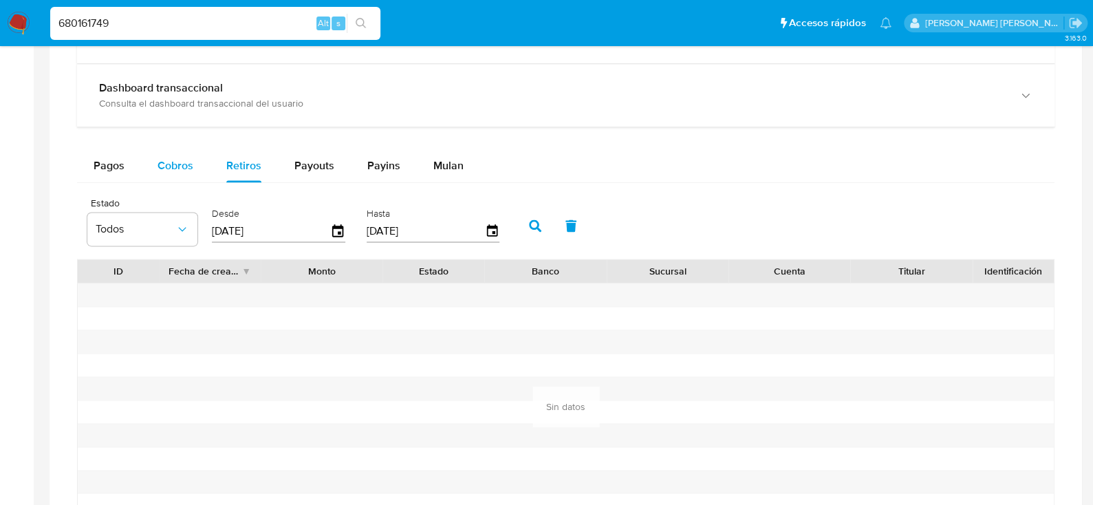
click at [172, 160] on span "Cobros" at bounding box center [176, 166] width 36 height 16
select select "10"
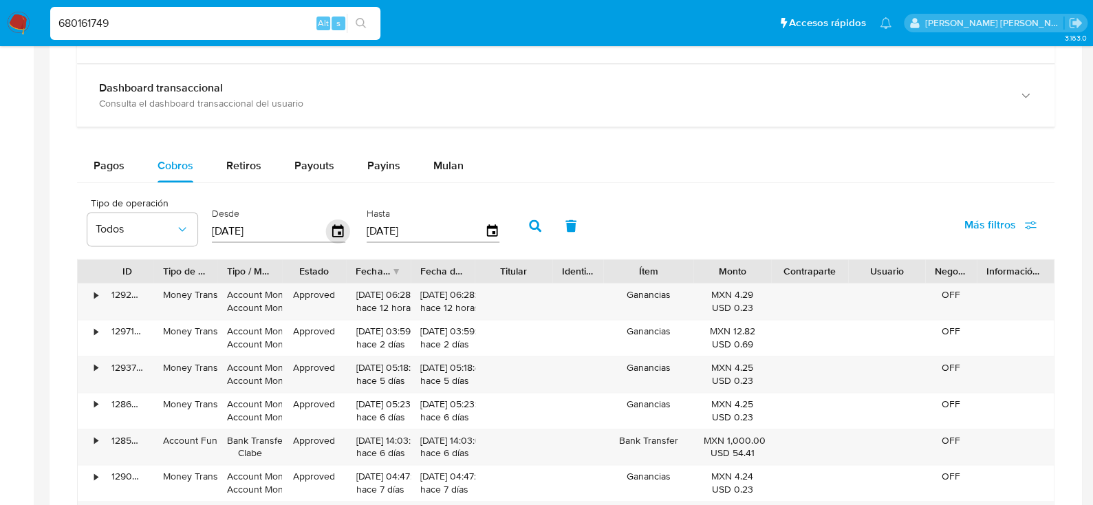
click at [332, 228] on icon "button" at bounding box center [338, 232] width 24 height 24
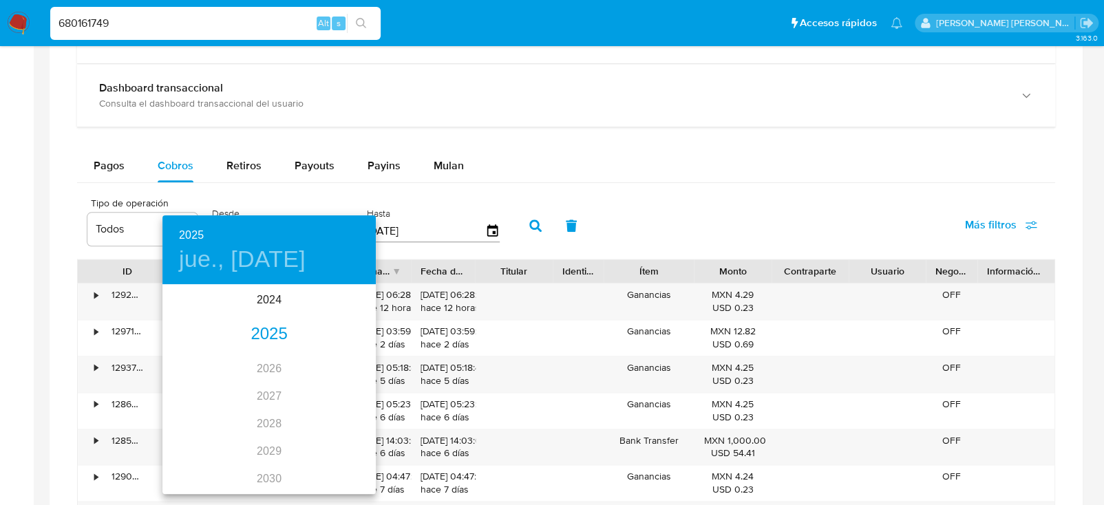
click at [270, 330] on div "2025" at bounding box center [268, 335] width 213 height 28
click at [264, 365] on div "may." at bounding box center [268, 364] width 71 height 52
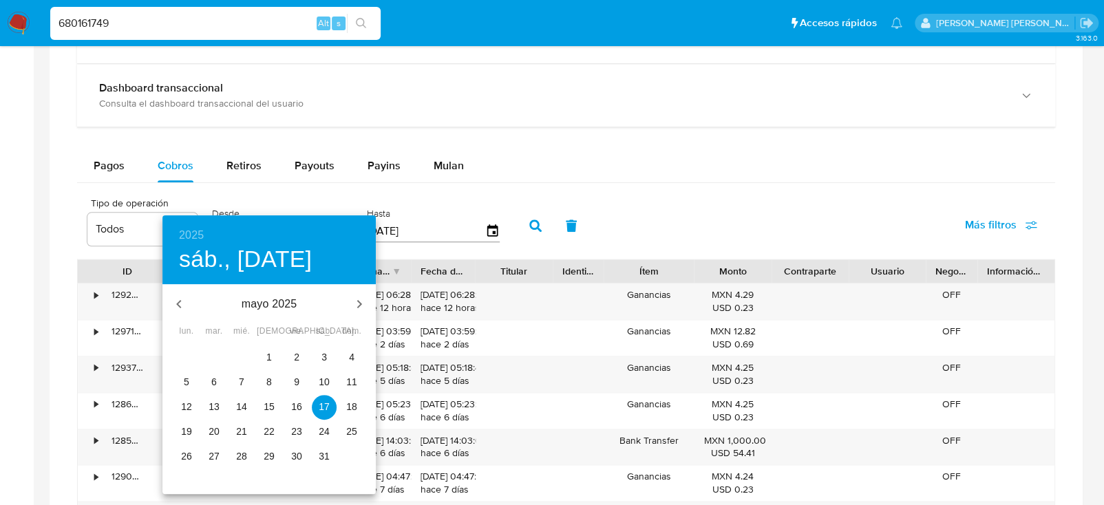
click at [327, 382] on p "10" at bounding box center [324, 382] width 11 height 14
type input "10/05/2025"
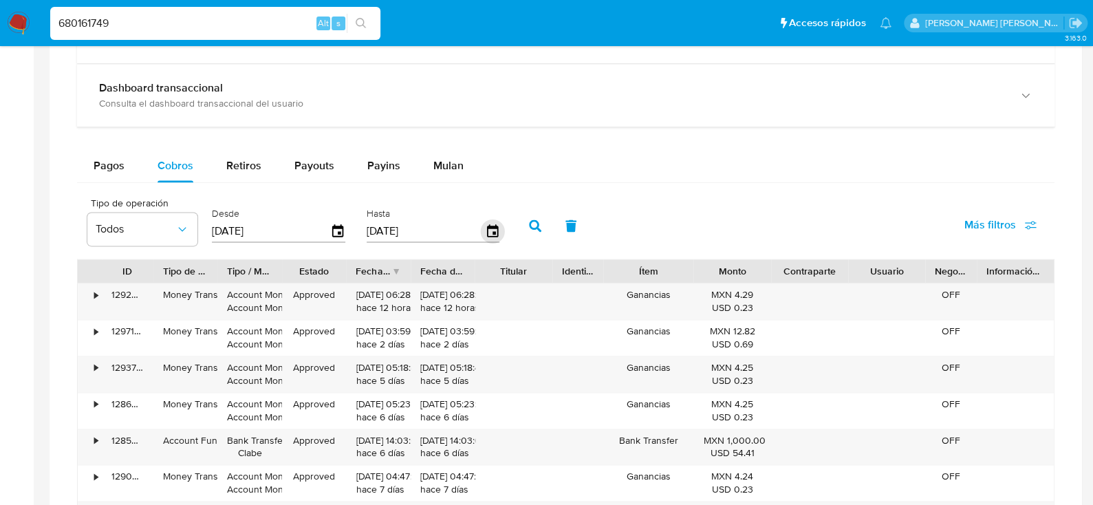
click at [483, 229] on icon "button" at bounding box center [492, 232] width 24 height 24
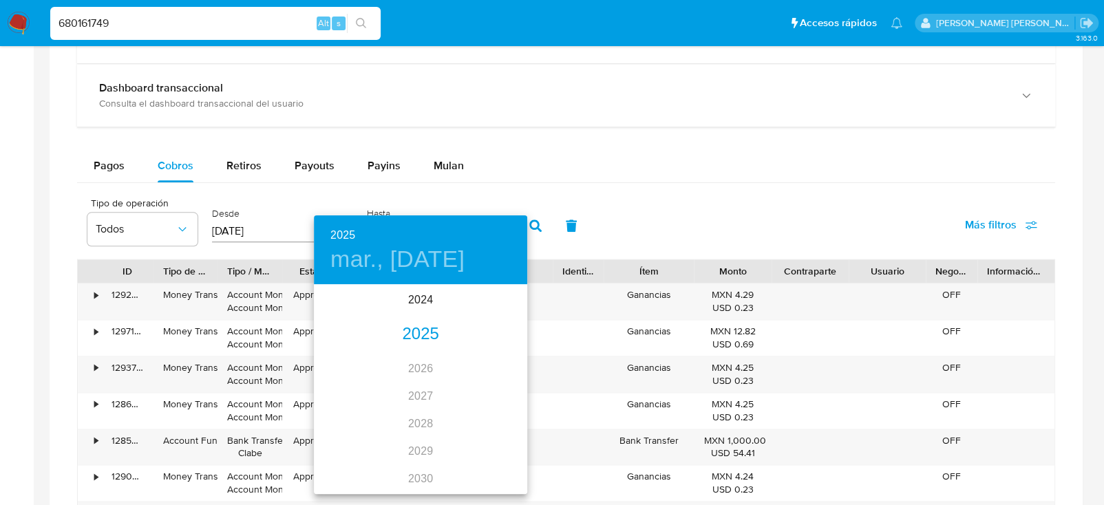
click at [418, 335] on div "2025" at bounding box center [420, 335] width 213 height 28
click at [412, 361] on div "may." at bounding box center [420, 364] width 71 height 52
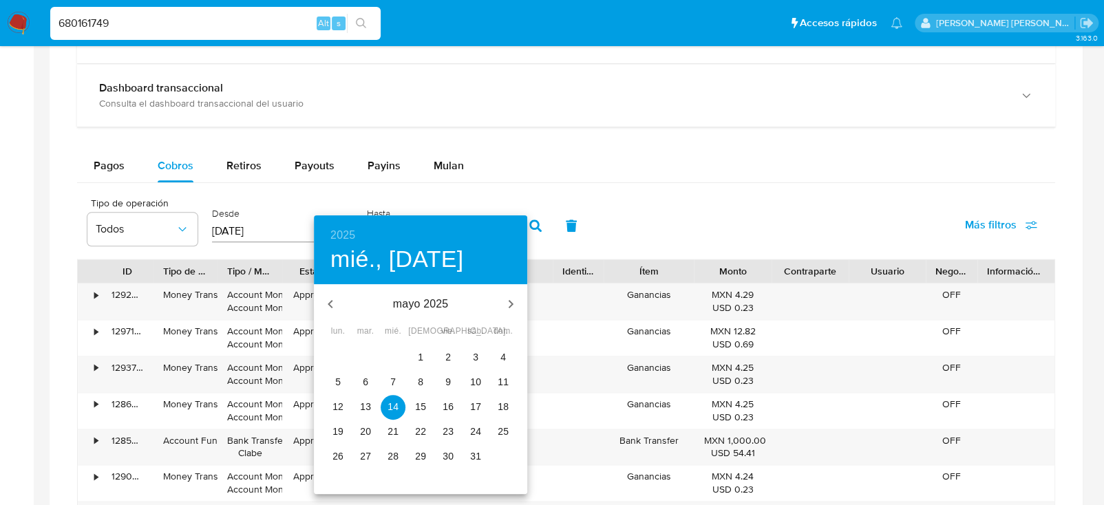
click at [493, 380] on span "11" at bounding box center [503, 382] width 25 height 14
type input "11/05/2025"
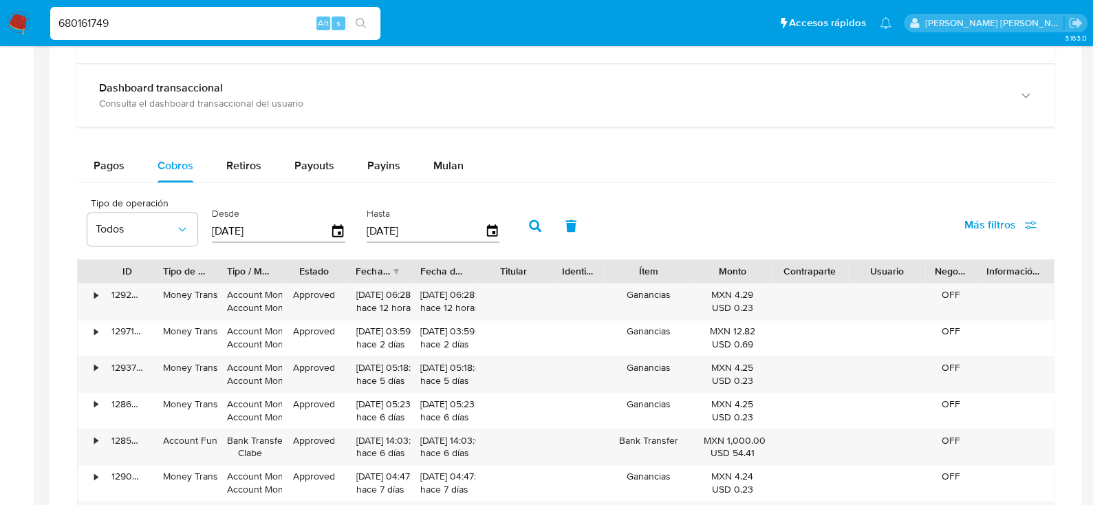
click at [529, 220] on icon "button" at bounding box center [535, 226] width 12 height 12
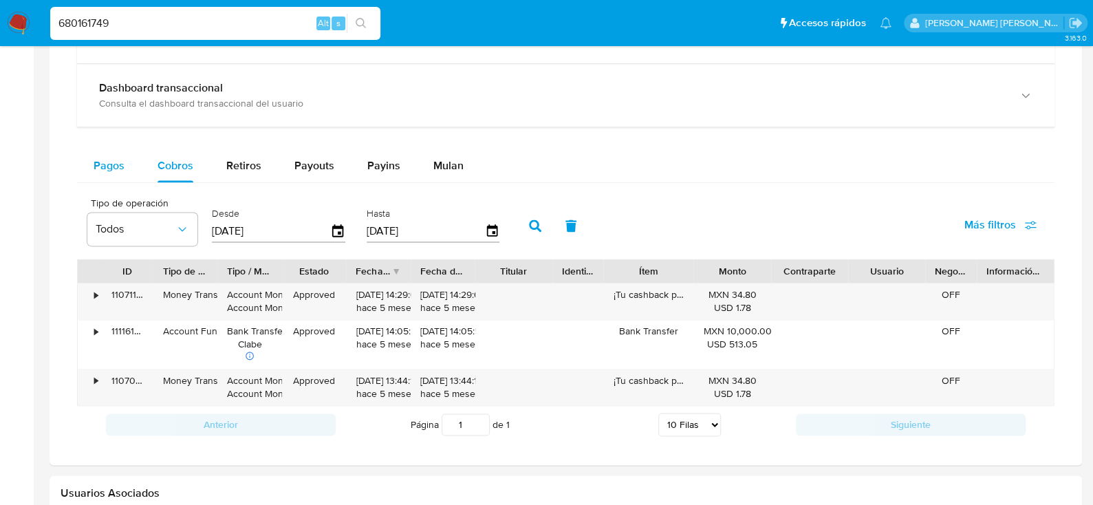
click at [109, 164] on span "Pagos" at bounding box center [109, 166] width 31 height 16
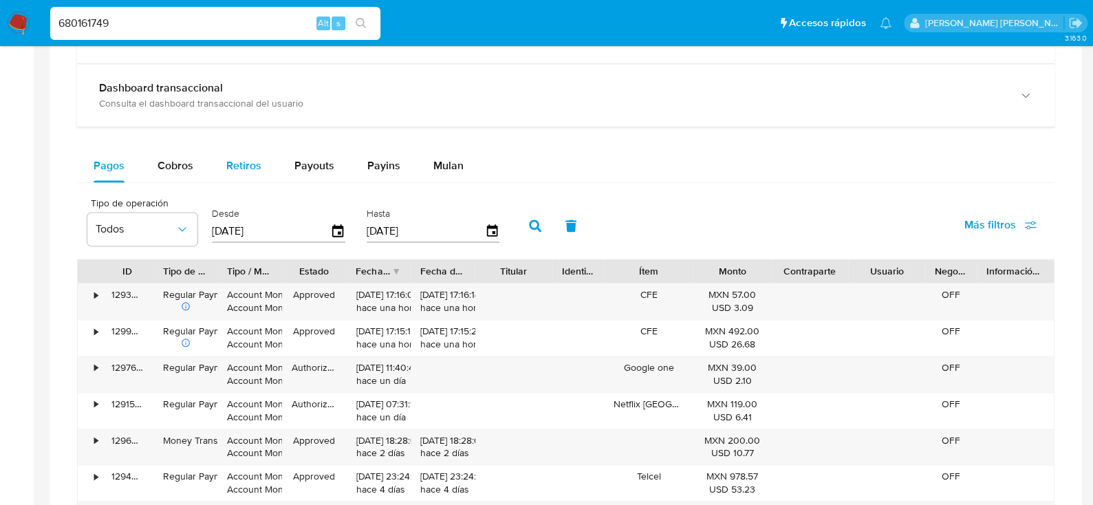
click at [245, 167] on span "Retiros" at bounding box center [243, 166] width 35 height 16
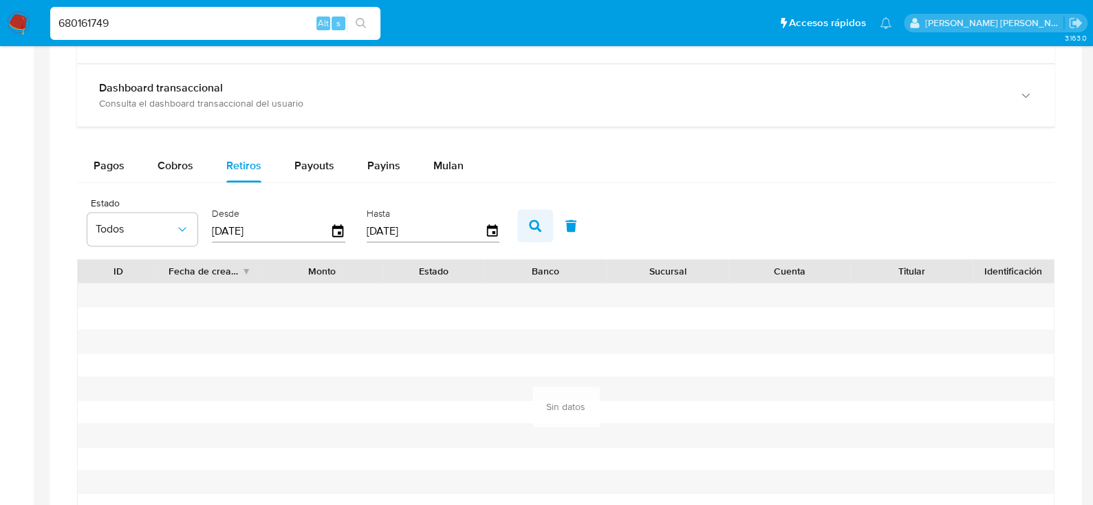
click at [529, 222] on icon "button" at bounding box center [535, 226] width 12 height 12
click at [111, 168] on span "Pagos" at bounding box center [109, 166] width 31 height 16
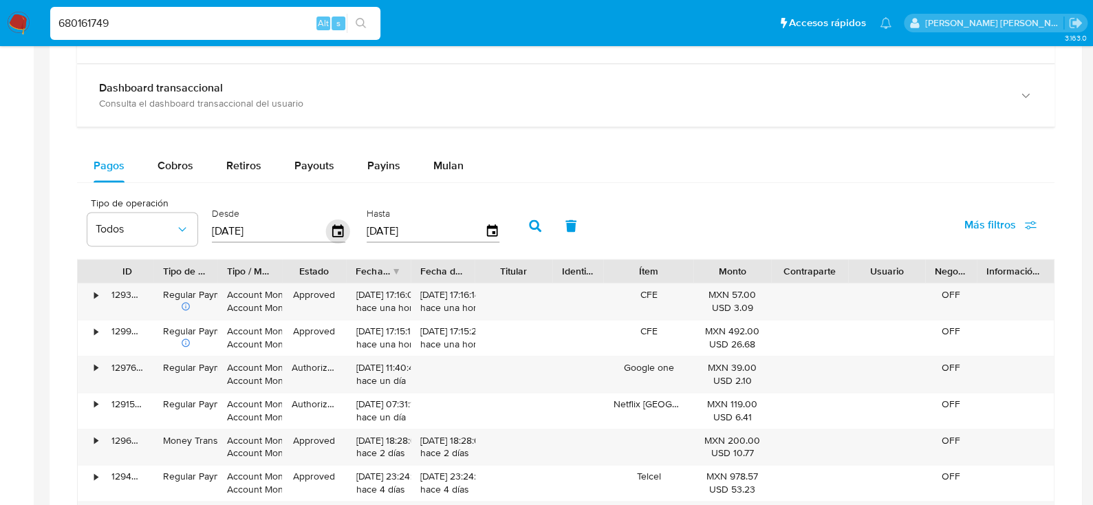
click at [336, 228] on icon "button" at bounding box center [338, 232] width 24 height 24
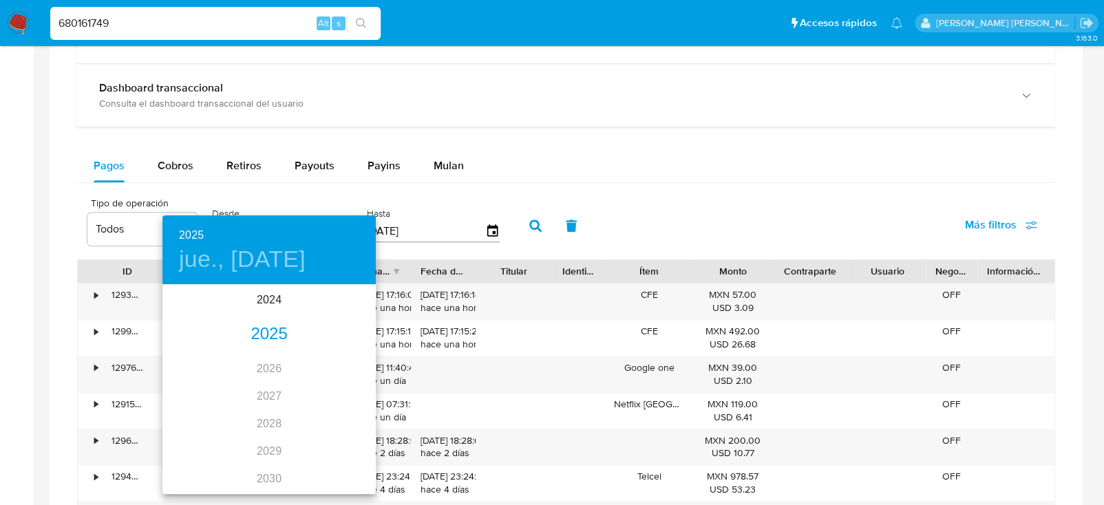
click at [270, 336] on div "2025" at bounding box center [268, 335] width 213 height 28
click at [268, 365] on div "may." at bounding box center [268, 364] width 71 height 52
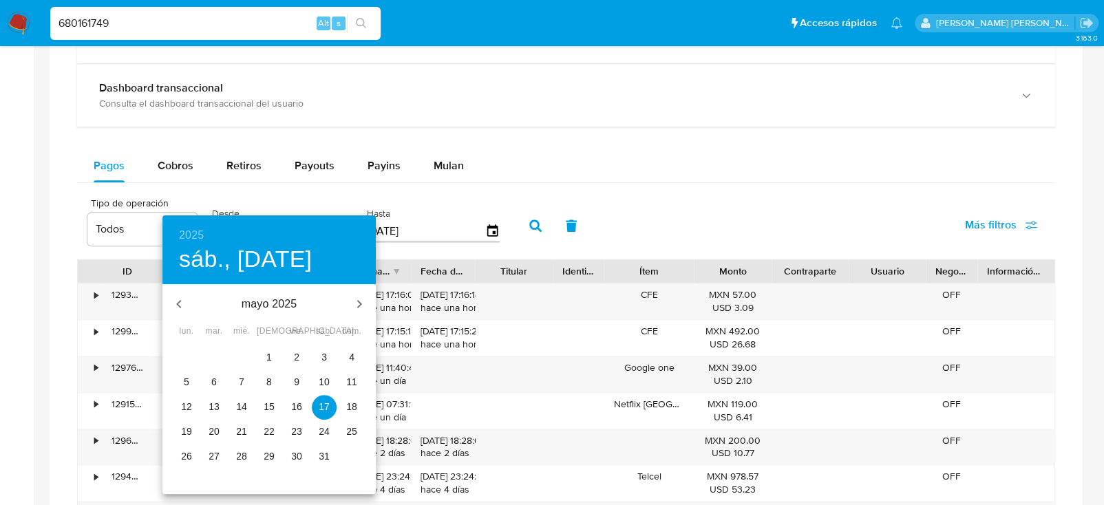
drag, startPoint x: 321, startPoint y: 378, endPoint x: 336, endPoint y: 343, distance: 38.5
click at [321, 378] on p "10" at bounding box center [324, 382] width 11 height 14
type input "10/05/2025"
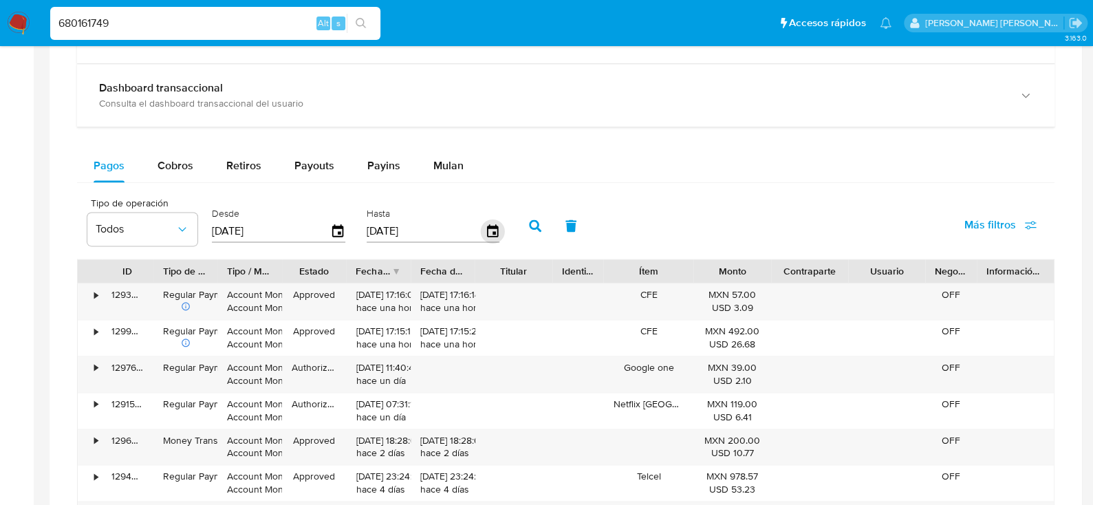
click at [486, 228] on icon "button" at bounding box center [492, 232] width 24 height 24
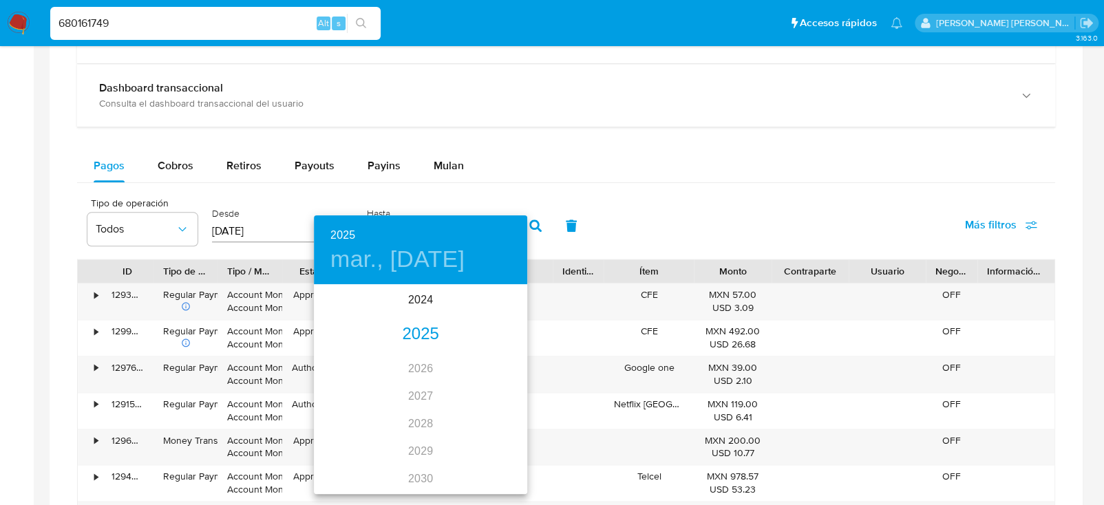
click at [426, 334] on div "2025" at bounding box center [420, 335] width 213 height 28
click at [424, 368] on div "may." at bounding box center [420, 364] width 71 height 52
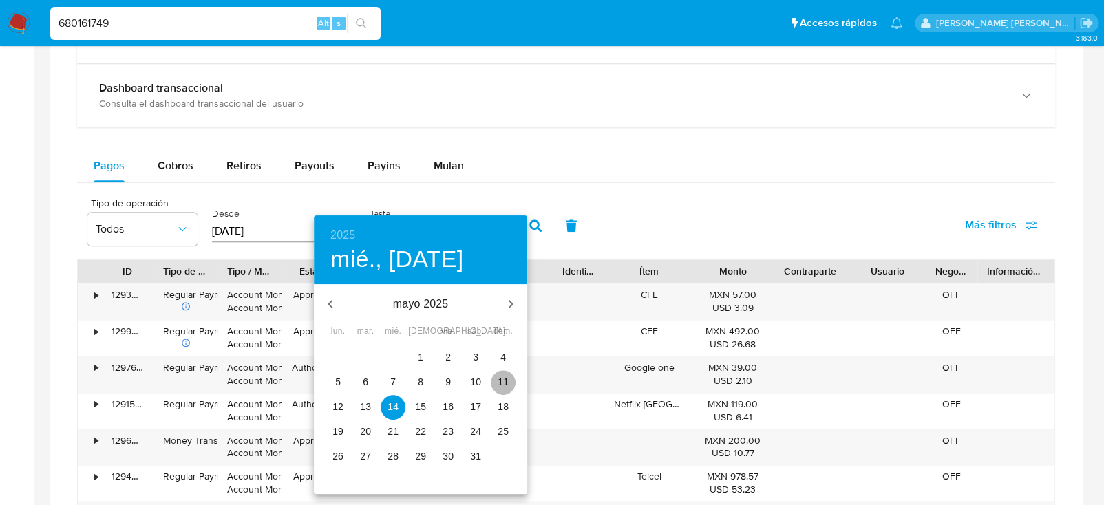
click at [509, 381] on span "11" at bounding box center [503, 382] width 25 height 14
type input "11/05/2025"
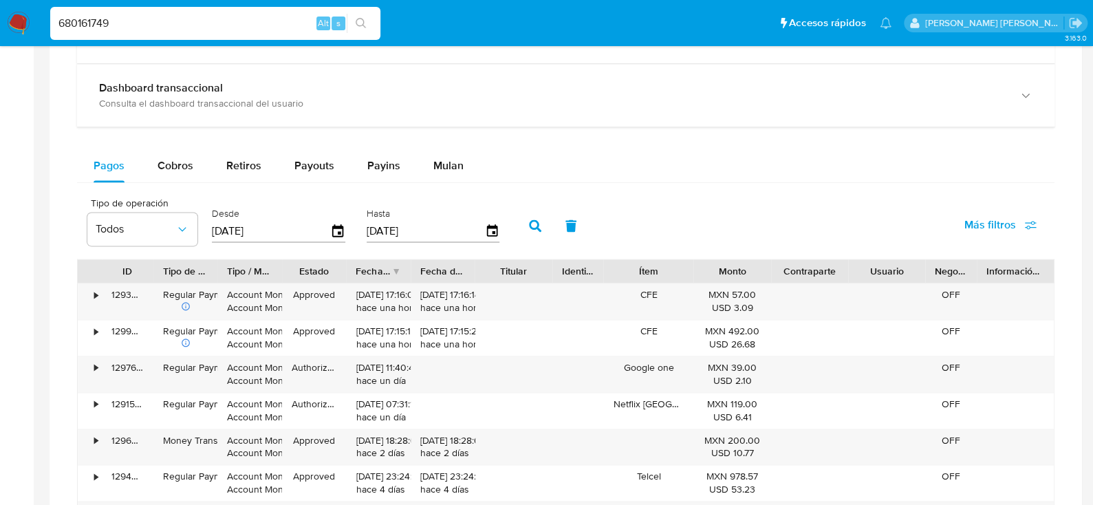
click at [529, 221] on icon "button" at bounding box center [535, 226] width 12 height 12
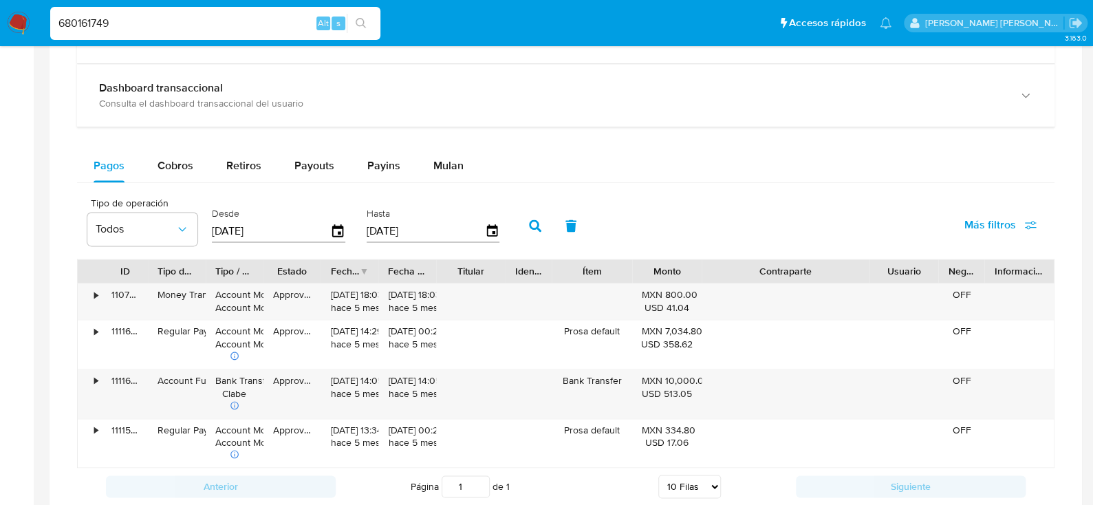
click at [932, 286] on div "ID Tipo de operación Tipo / Método Estado Fecha de creación Fecha de aprobación…" at bounding box center [566, 363] width 978 height 209
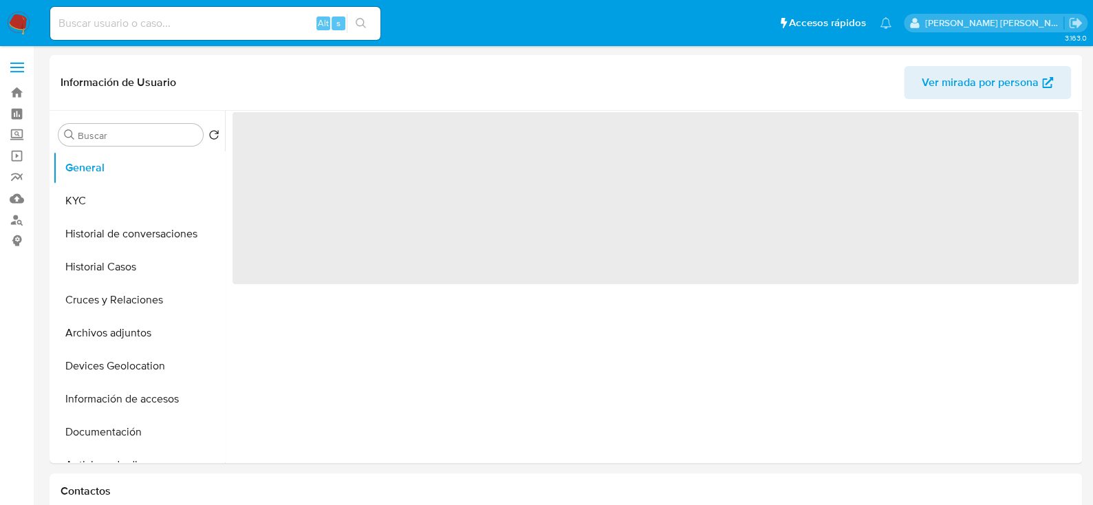
select select "10"
click at [149, 23] on input at bounding box center [215, 23] width 330 height 18
paste input "[US_STATE][PERSON_NAME]"
type input "VIRGINIA MENDEZ CANO"
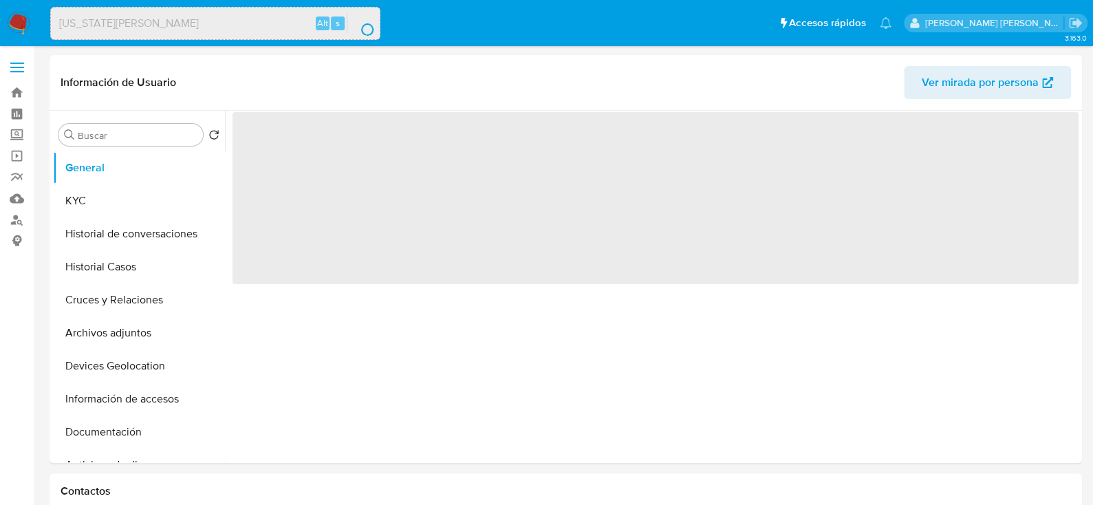
select select "10"
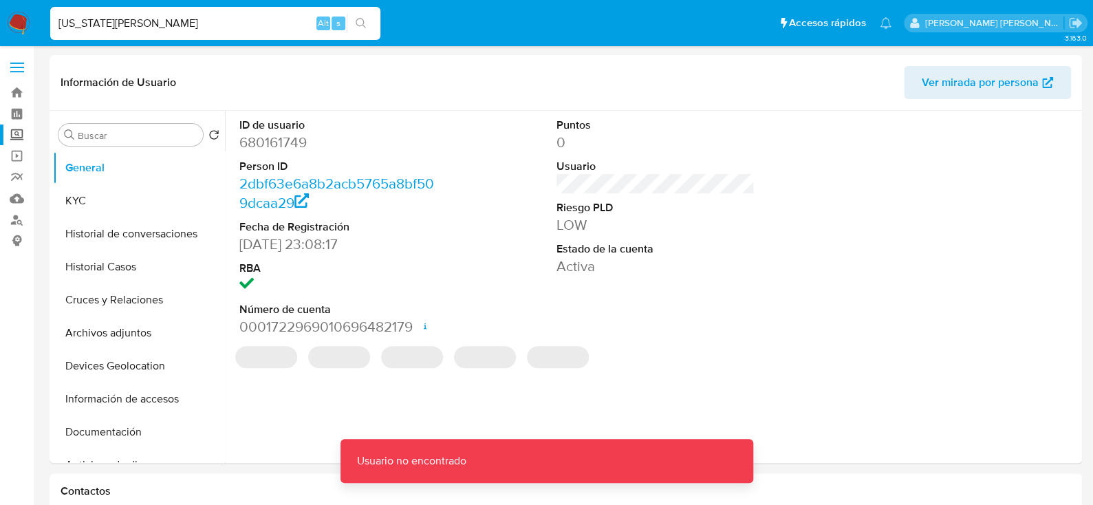
click at [14, 129] on label "Screening" at bounding box center [82, 135] width 164 height 21
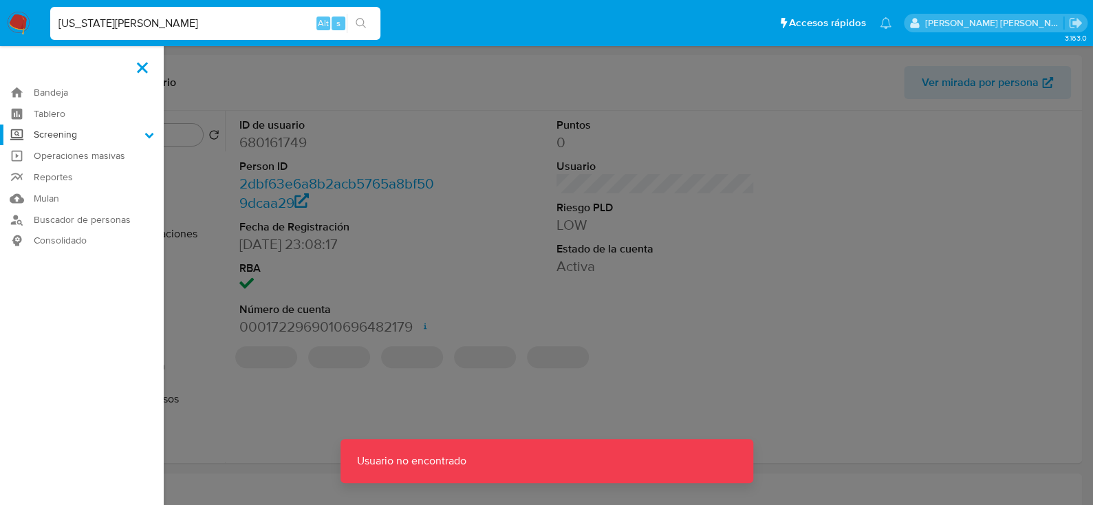
click at [0, 0] on input "Screening" at bounding box center [0, 0] width 0 height 0
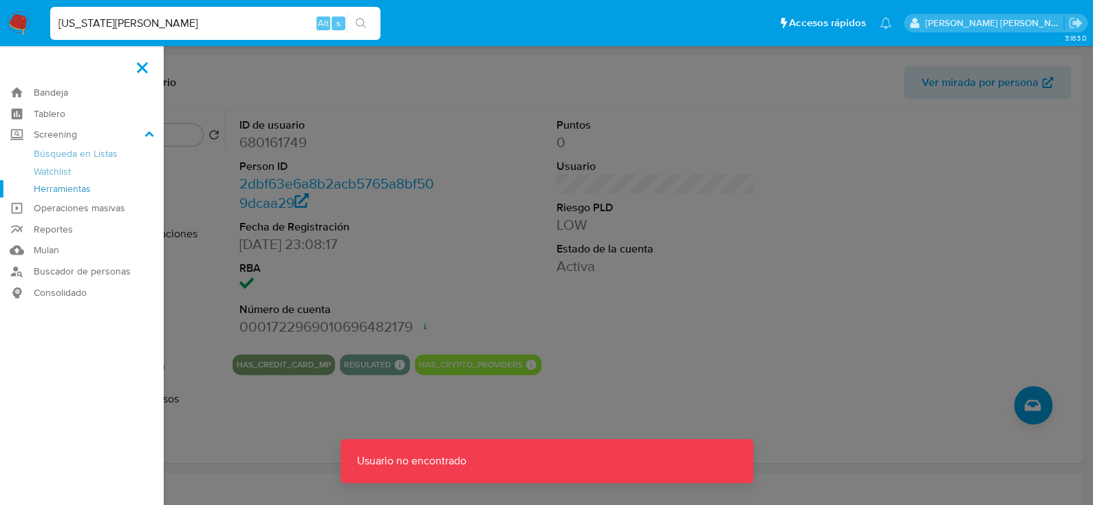
click at [59, 184] on link "Herramientas" at bounding box center [82, 188] width 164 height 17
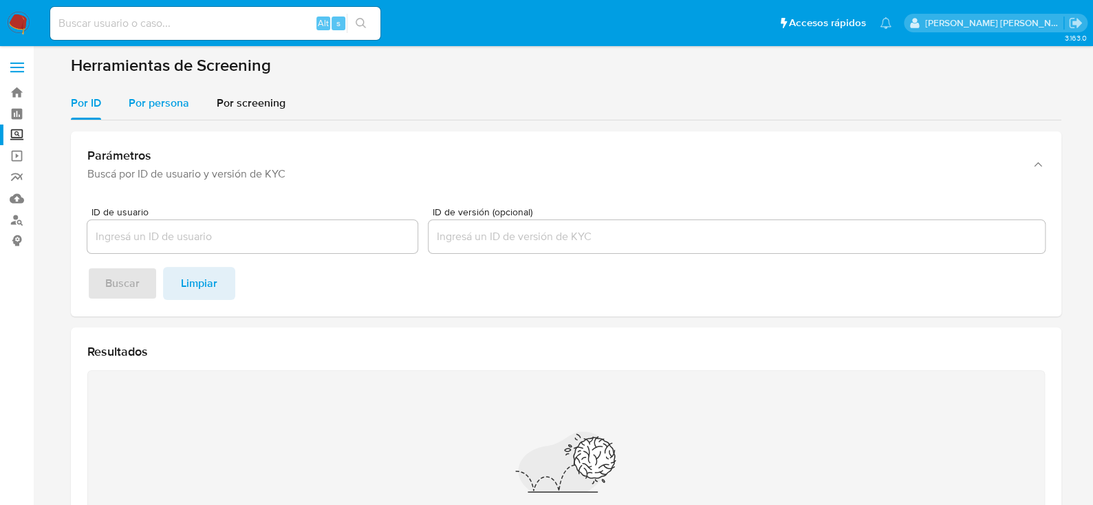
click at [158, 111] on span "Por persona" at bounding box center [159, 103] width 61 height 16
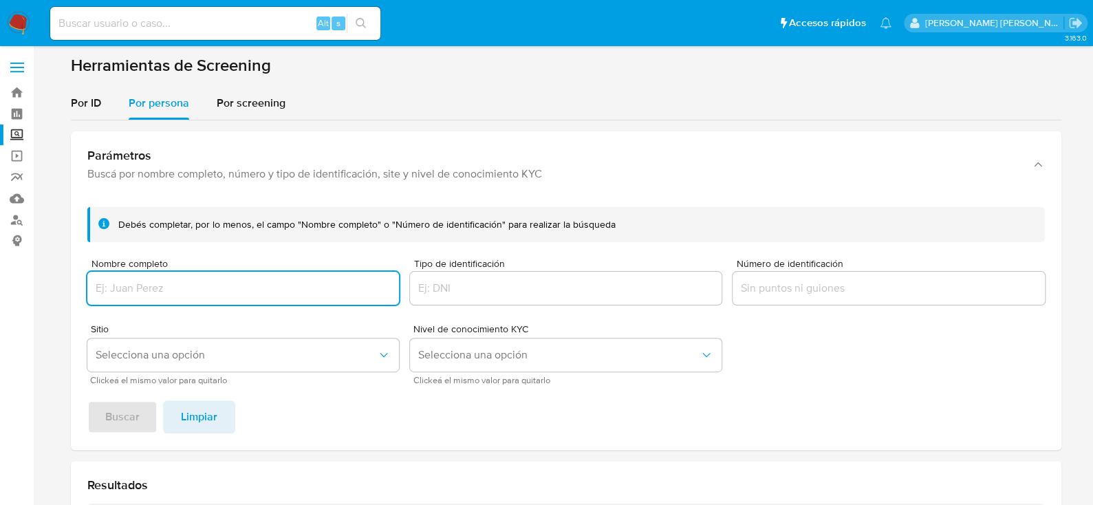
click at [158, 275] on div at bounding box center [243, 288] width 312 height 33
click at [193, 292] on input "Nombre completo" at bounding box center [243, 288] width 312 height 18
click at [146, 353] on span "Selecciona una opción" at bounding box center [236, 355] width 281 height 14
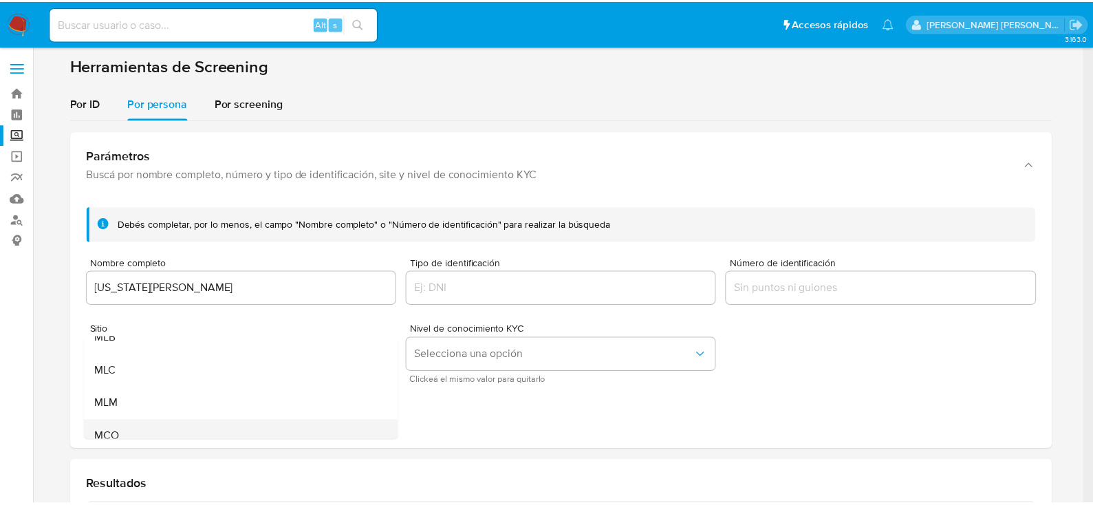
scroll to position [94, 0]
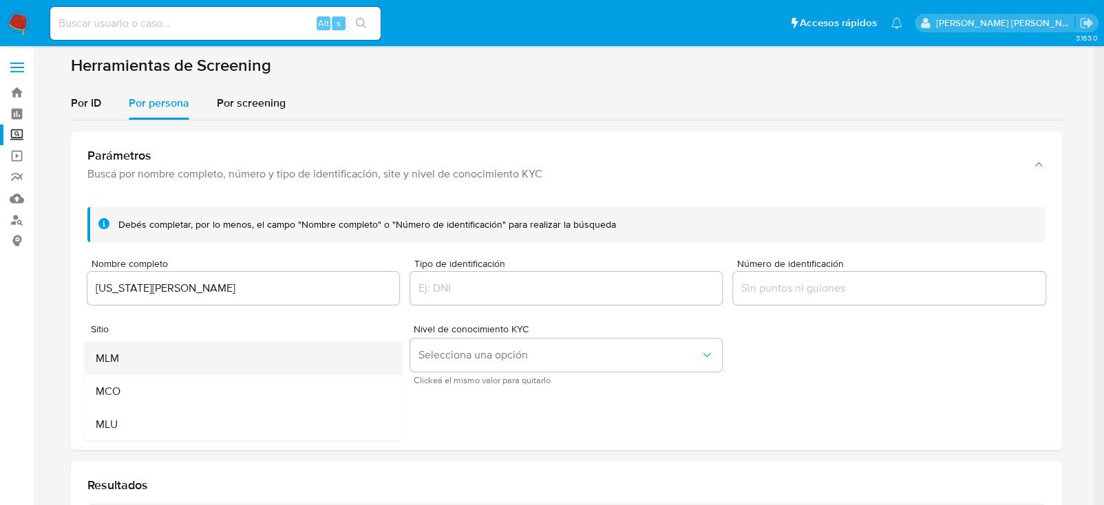
click at [132, 363] on div "MLM" at bounding box center [238, 358] width 287 height 33
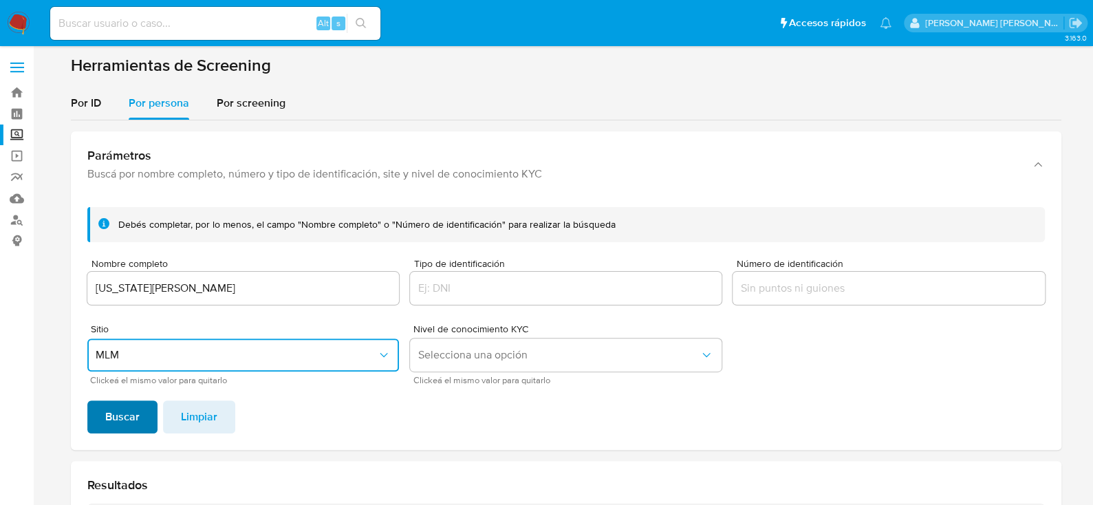
click at [124, 414] on span "Buscar" at bounding box center [122, 417] width 34 height 30
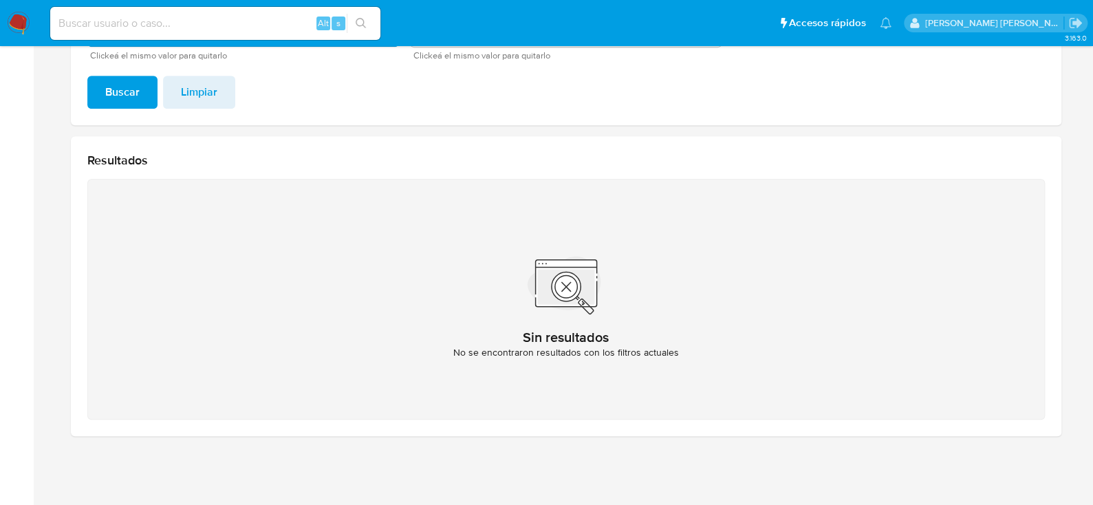
scroll to position [187, 0]
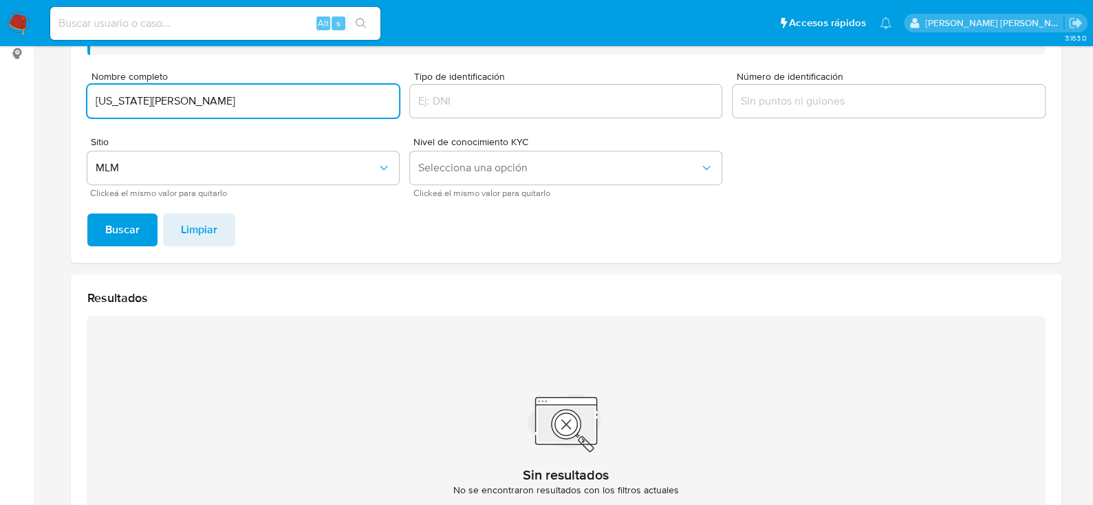
drag, startPoint x: 238, startPoint y: 95, endPoint x: 22, endPoint y: 95, distance: 216.1
click at [22, 95] on section "Bandeja Tablero Screening Búsqueda en Listas Watchlist Herramientas Operaciones…" at bounding box center [546, 228] width 1093 height 831
type input "PABLO ALDAIR RAMOS TIRZO"
click at [128, 222] on span "Buscar" at bounding box center [122, 230] width 34 height 30
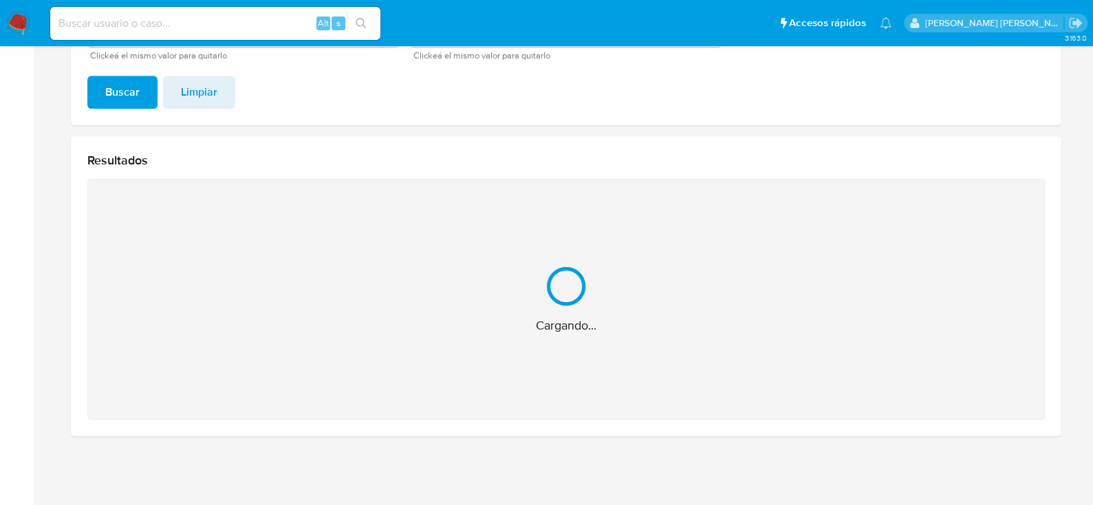
scroll to position [106, 0]
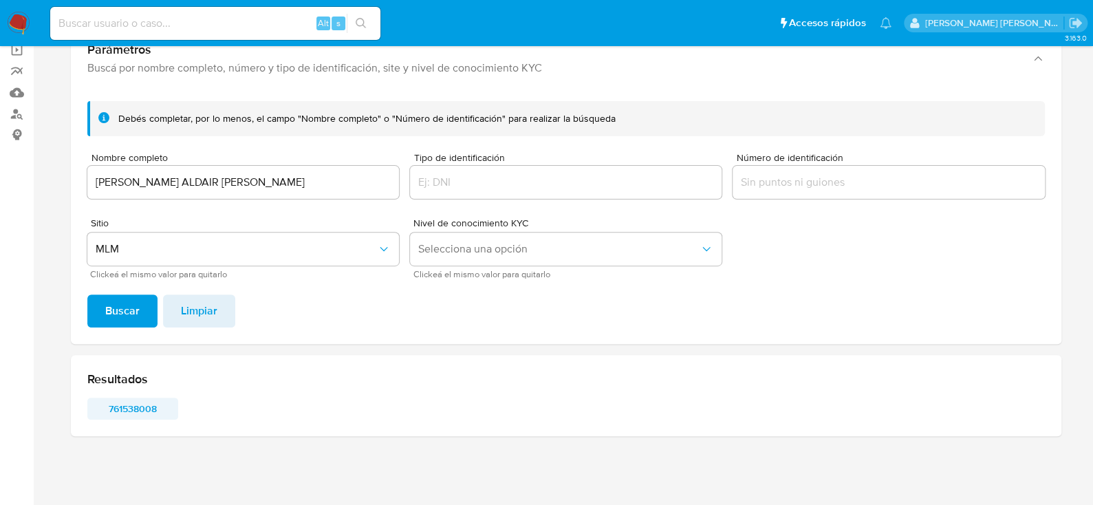
click at [149, 411] on span "761538008" at bounding box center [133, 408] width 72 height 19
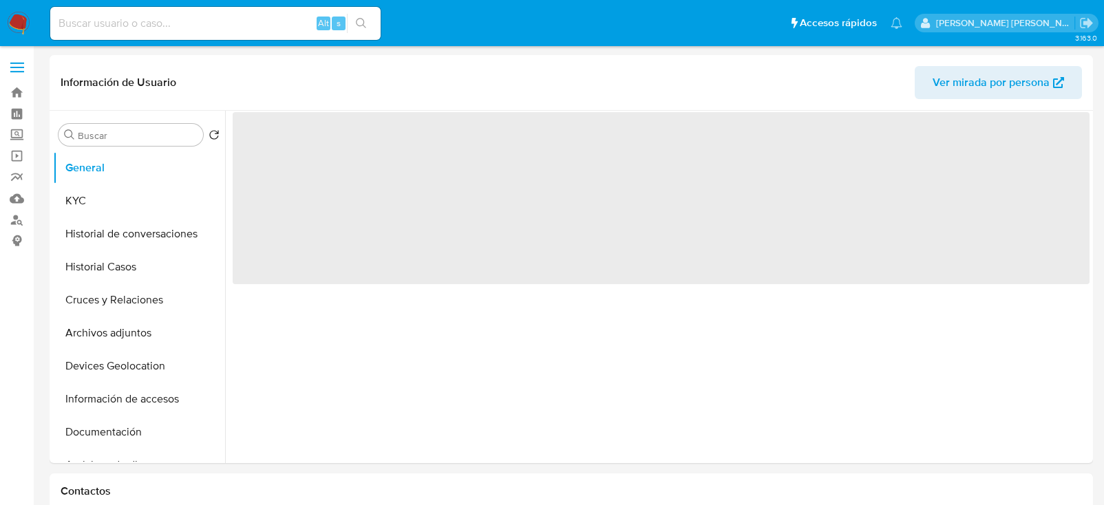
select select "10"
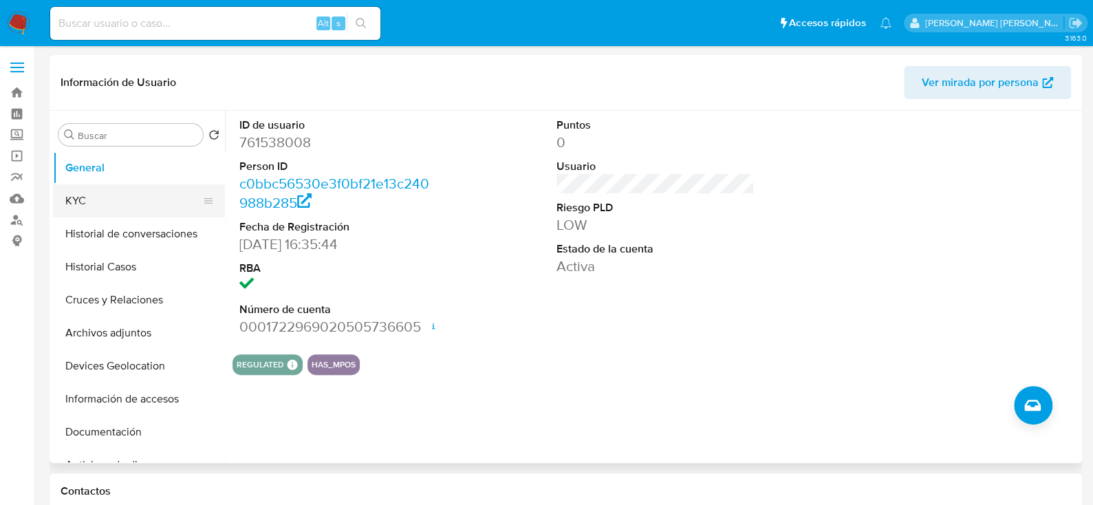
drag, startPoint x: 60, startPoint y: 189, endPoint x: 118, endPoint y: 204, distance: 60.4
click at [60, 189] on button "KYC" at bounding box center [133, 200] width 161 height 33
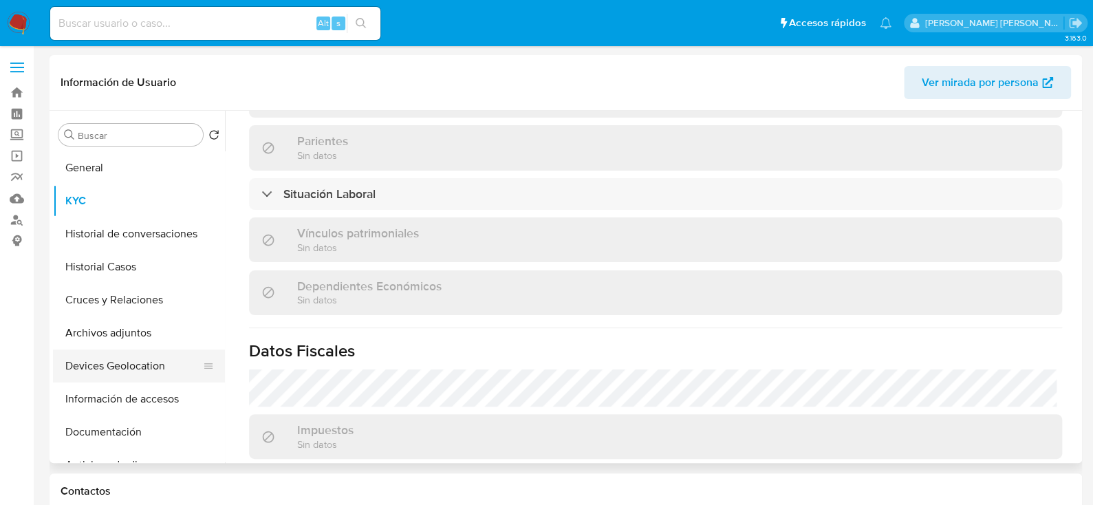
scroll to position [589, 0]
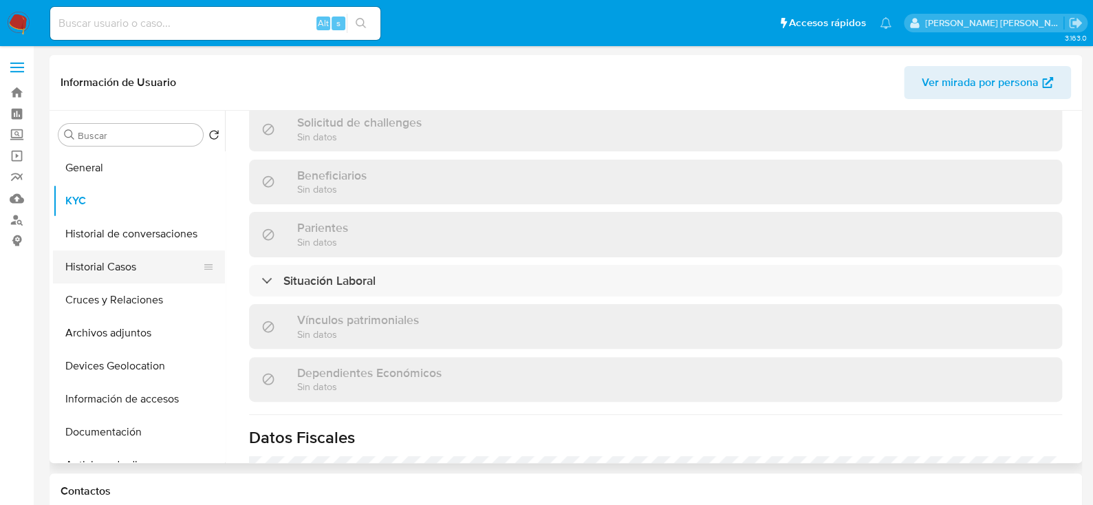
click at [110, 264] on button "Historial Casos" at bounding box center [133, 266] width 161 height 33
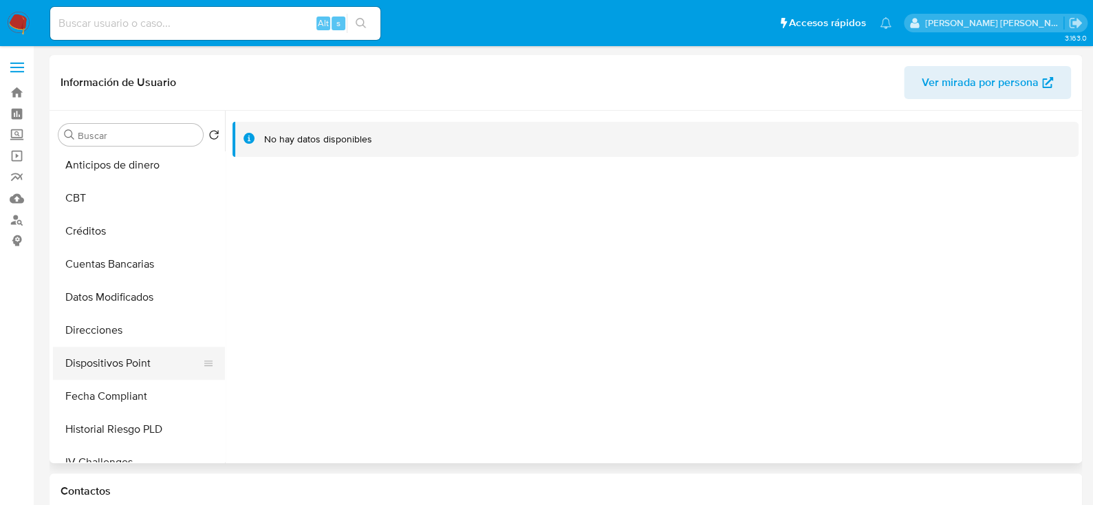
scroll to position [344, 0]
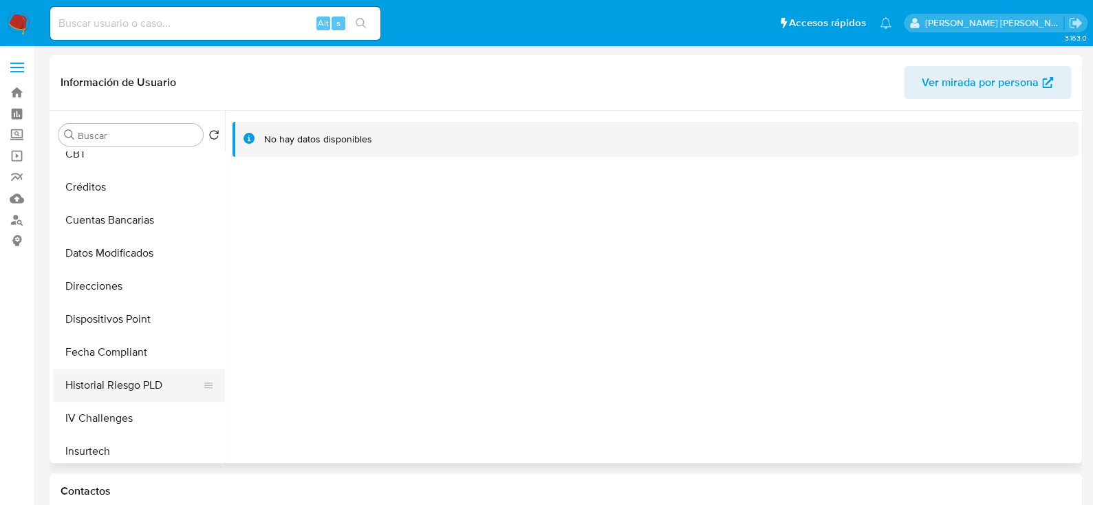
click at [129, 389] on button "Historial Riesgo PLD" at bounding box center [133, 385] width 161 height 33
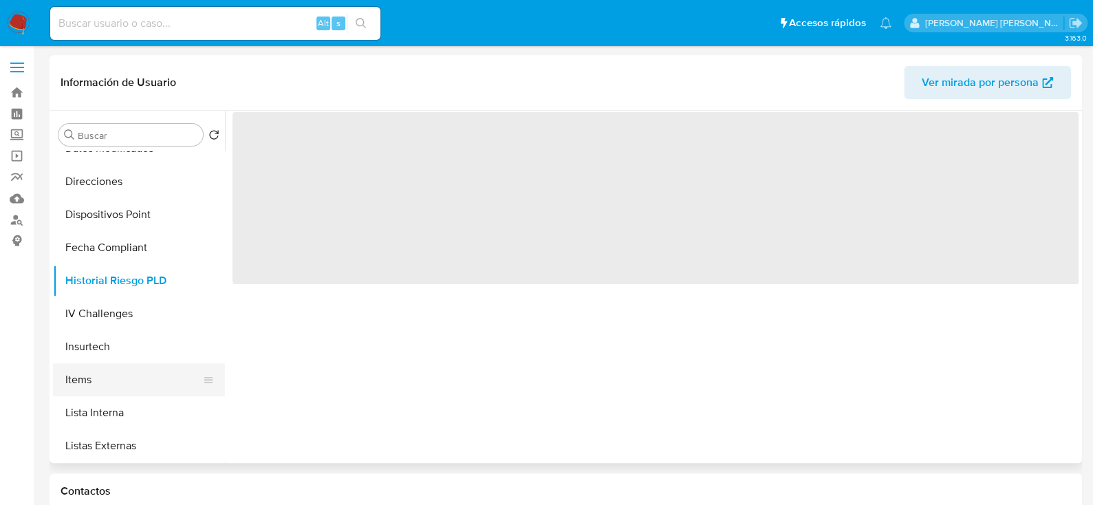
scroll to position [550, 0]
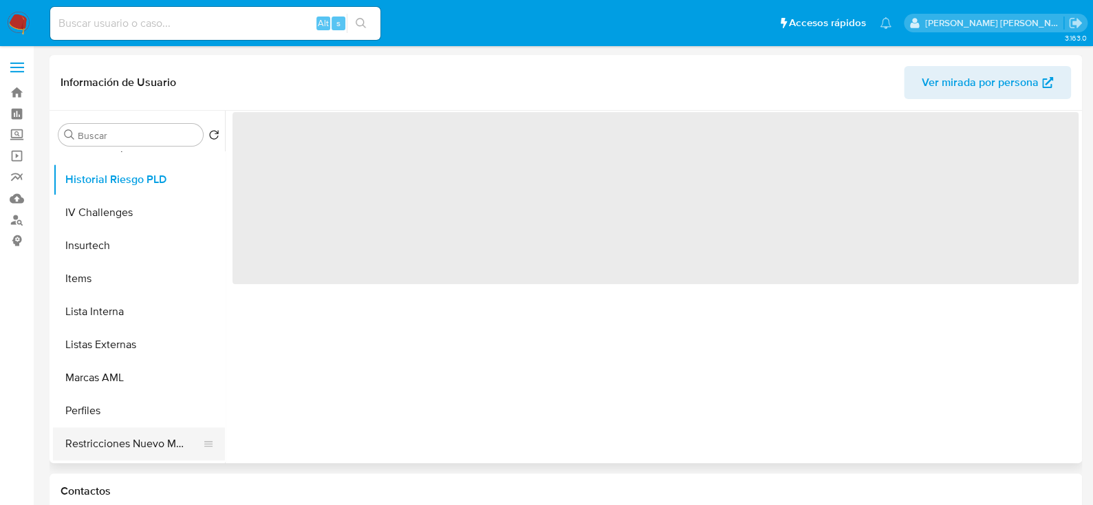
click at [116, 434] on button "Restricciones Nuevo Mundo" at bounding box center [133, 443] width 161 height 33
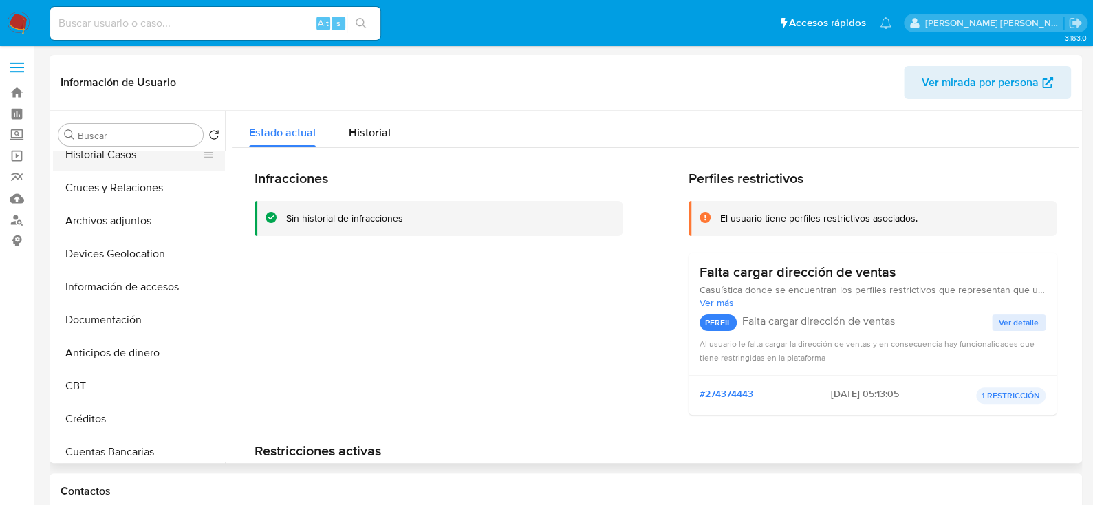
scroll to position [0, 0]
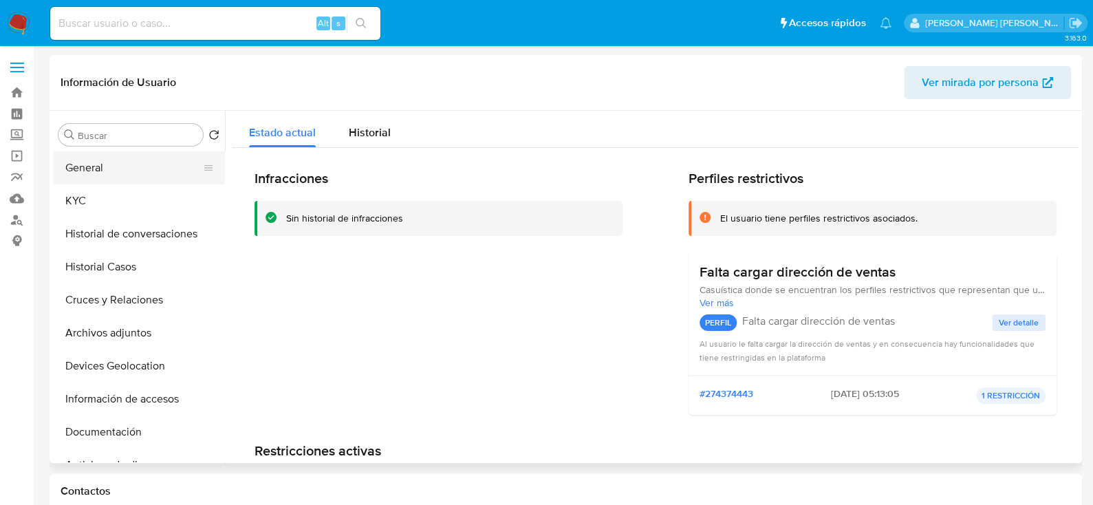
click at [106, 175] on button "General" at bounding box center [133, 167] width 161 height 33
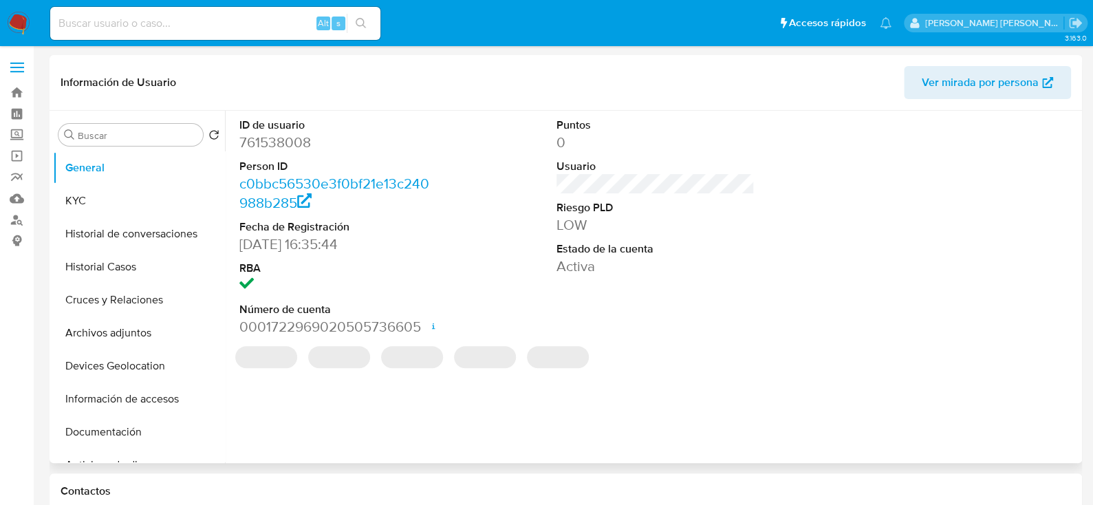
click at [293, 144] on dd "761538008" at bounding box center [338, 142] width 198 height 19
copy dd "761538008"
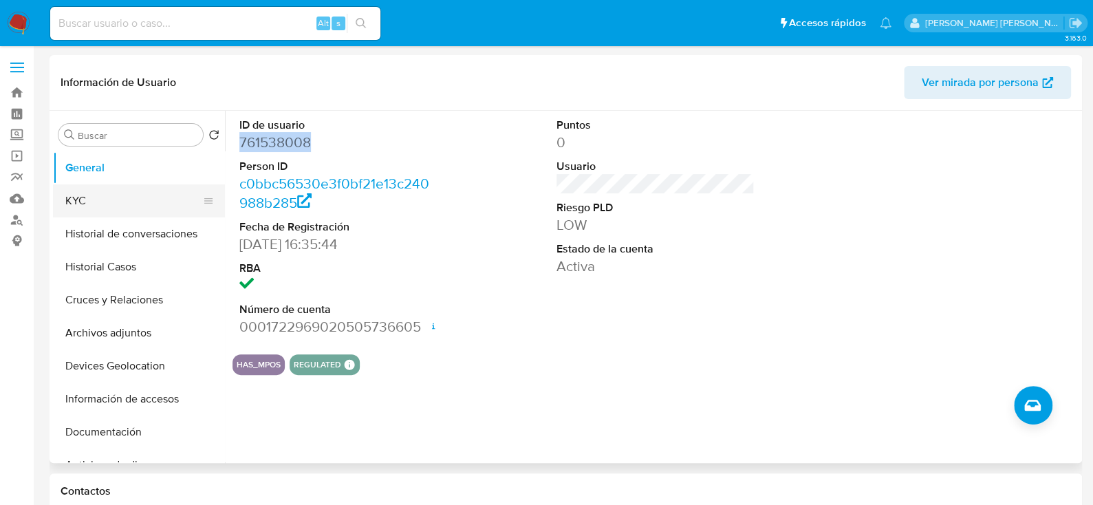
click at [114, 199] on button "KYC" at bounding box center [133, 200] width 161 height 33
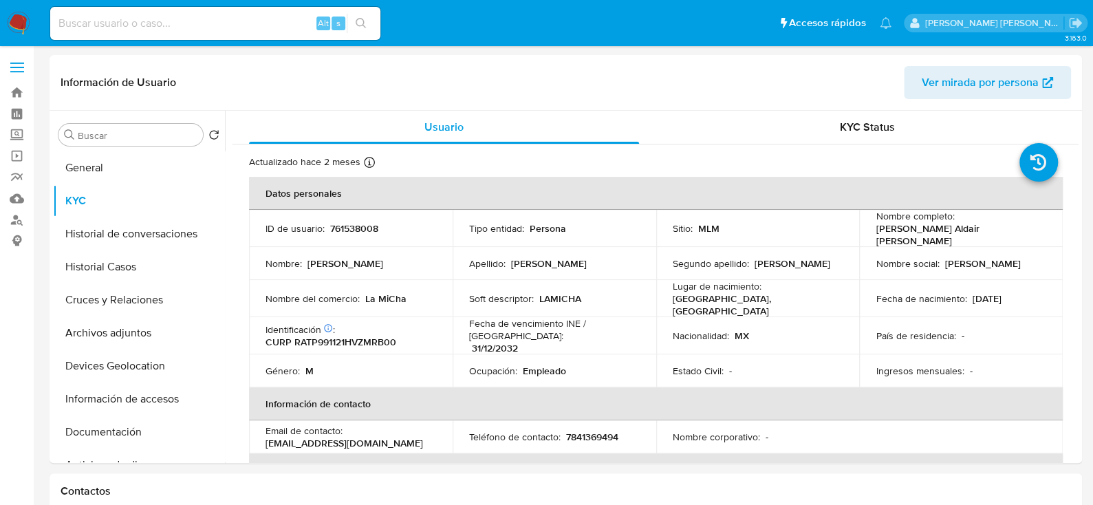
click at [131, 16] on input at bounding box center [215, 23] width 330 height 18
paste input "680161749"
type input "680161749"
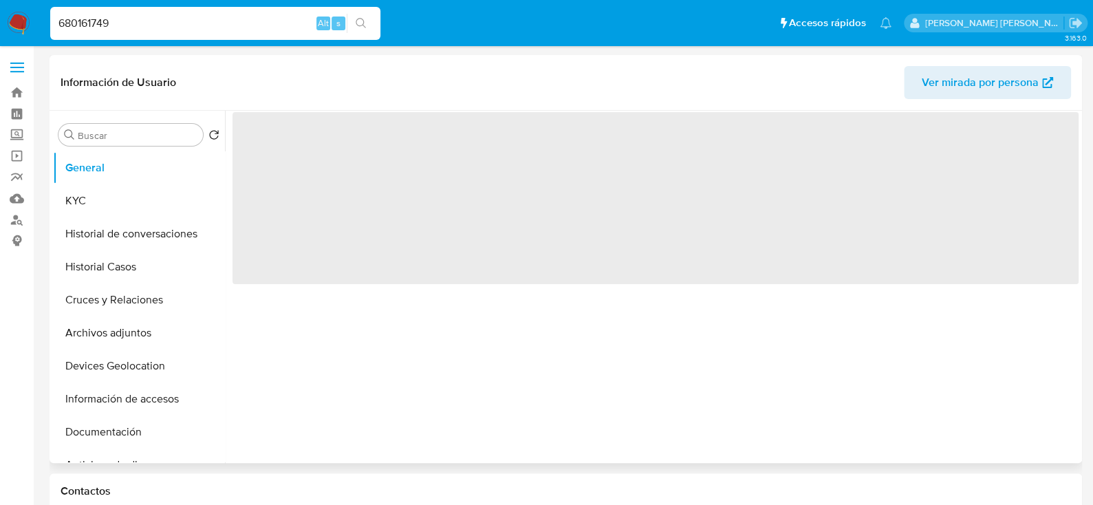
select select "10"
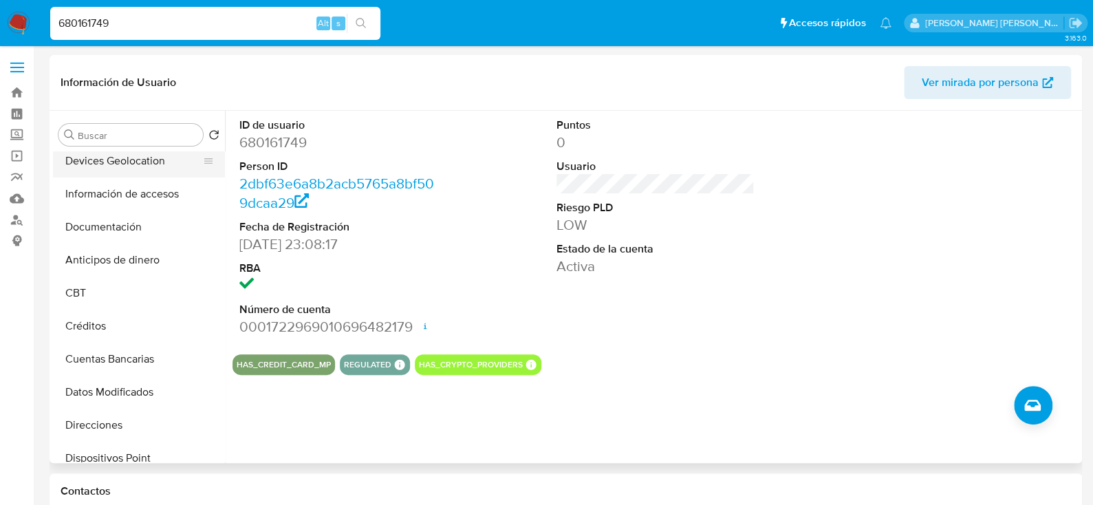
scroll to position [206, 0]
click at [129, 191] on button "Información de accesos" at bounding box center [133, 193] width 161 height 33
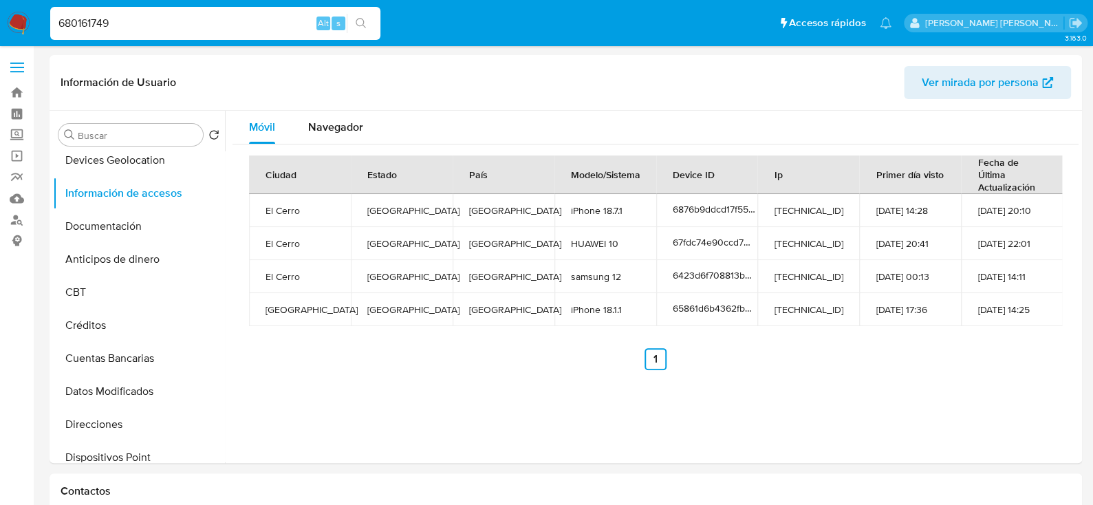
click at [518, 371] on div "Ciudad Estado País Modelo/Sistema Device ID Ip Primer día visto Fecha de Última…" at bounding box center [656, 263] width 846 height 237
click at [352, 124] on span "Navegador" at bounding box center [335, 127] width 55 height 16
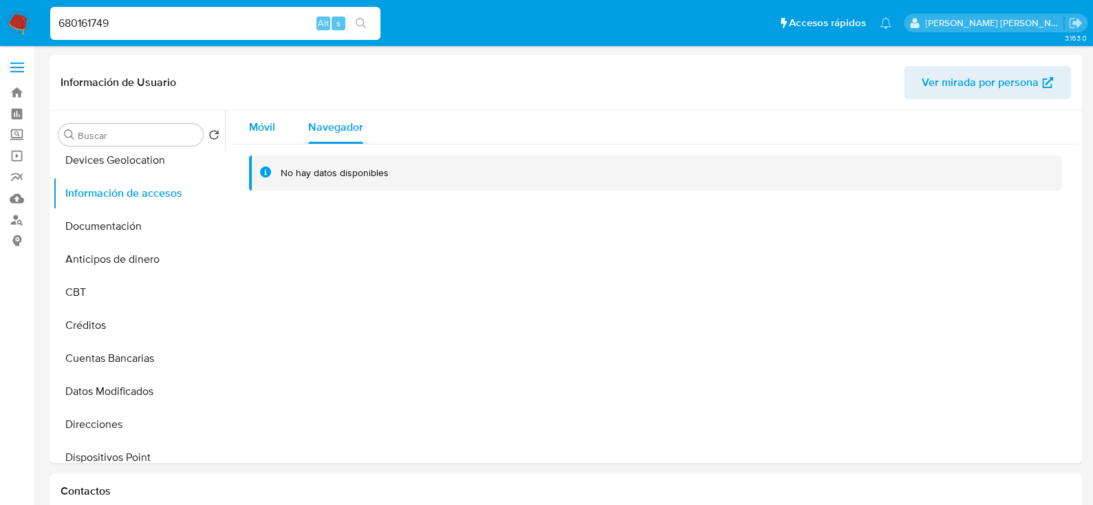
click at [272, 129] on span "Móvil" at bounding box center [262, 127] width 26 height 16
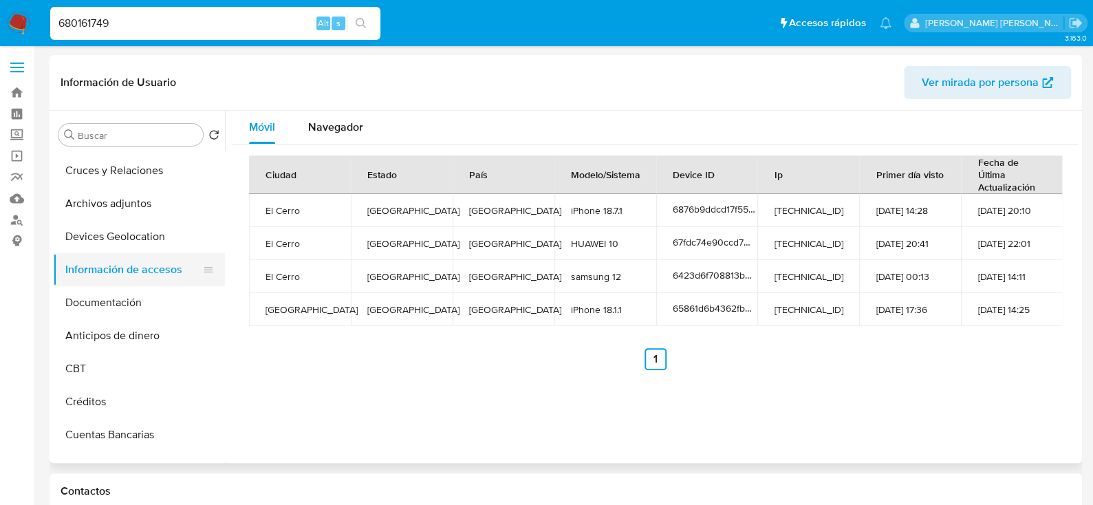
scroll to position [69, 0]
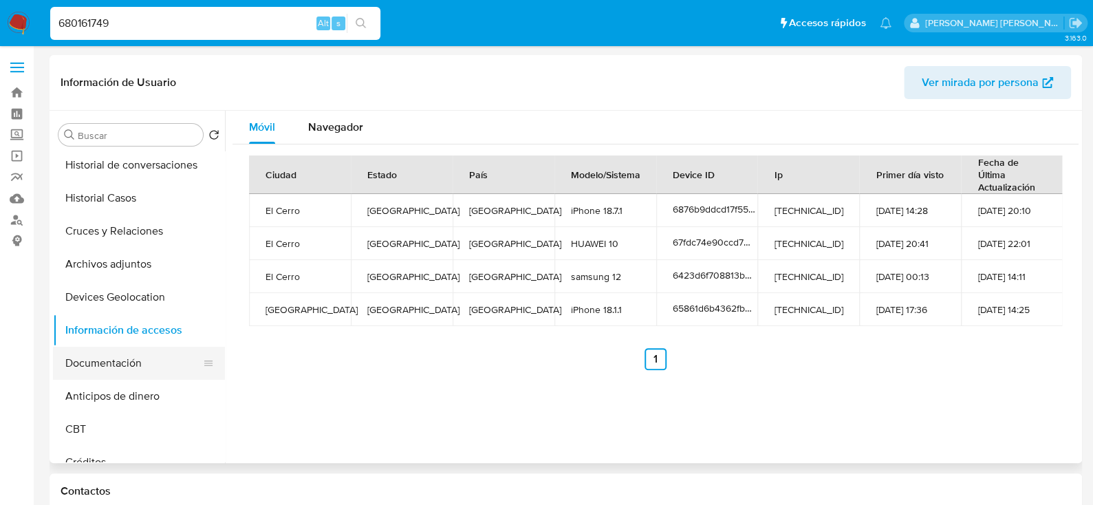
click at [99, 367] on button "Documentación" at bounding box center [133, 363] width 161 height 33
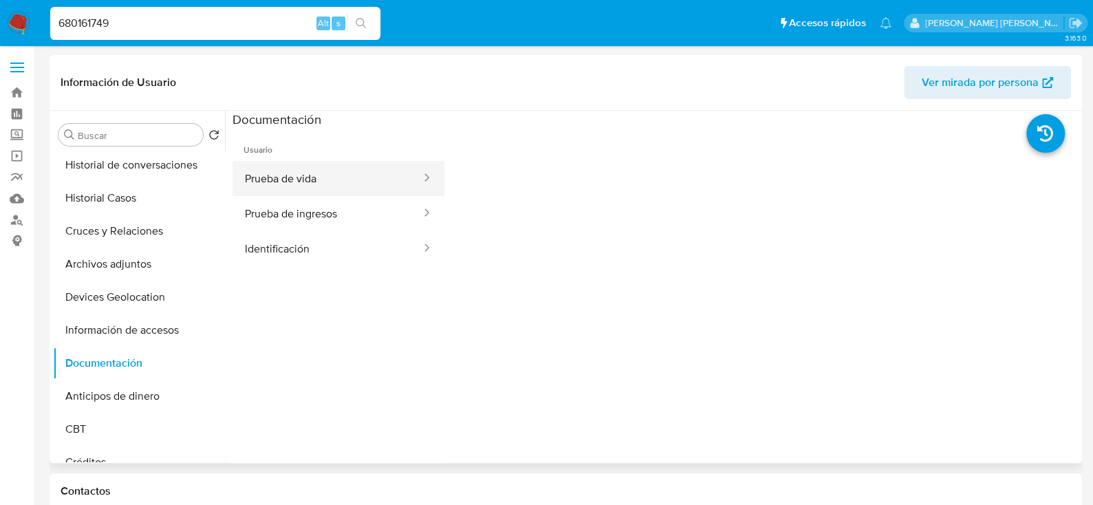
click at [296, 166] on button "Prueba de vida" at bounding box center [328, 178] width 190 height 35
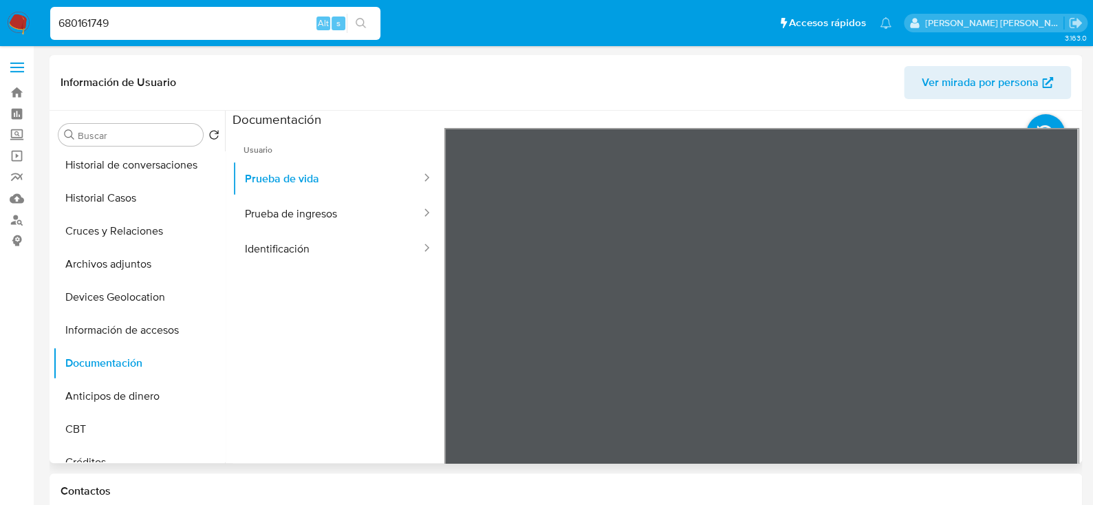
scroll to position [43, 0]
click at [371, 214] on button "Prueba de ingresos" at bounding box center [328, 213] width 190 height 35
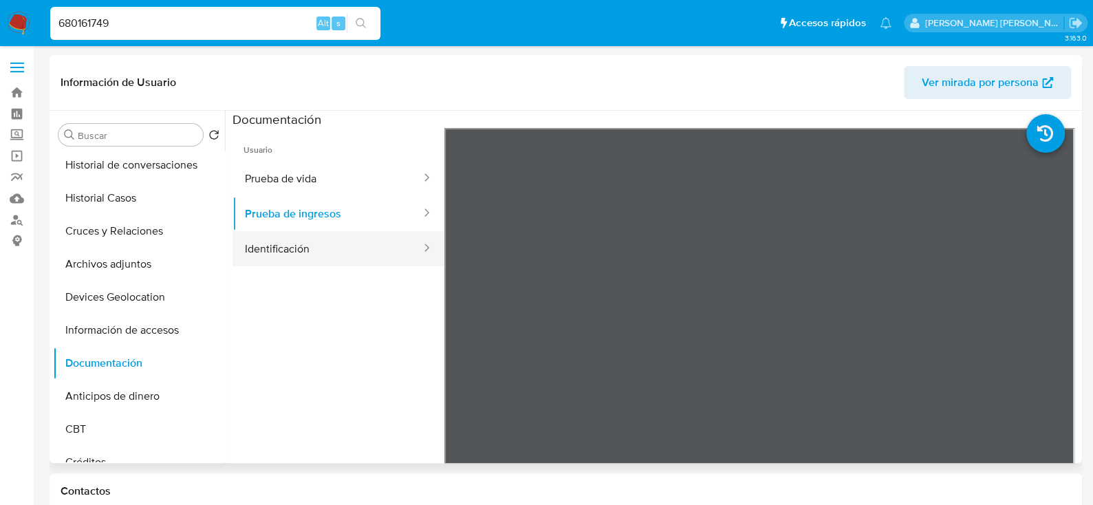
click at [336, 261] on button "Identificación" at bounding box center [328, 248] width 190 height 35
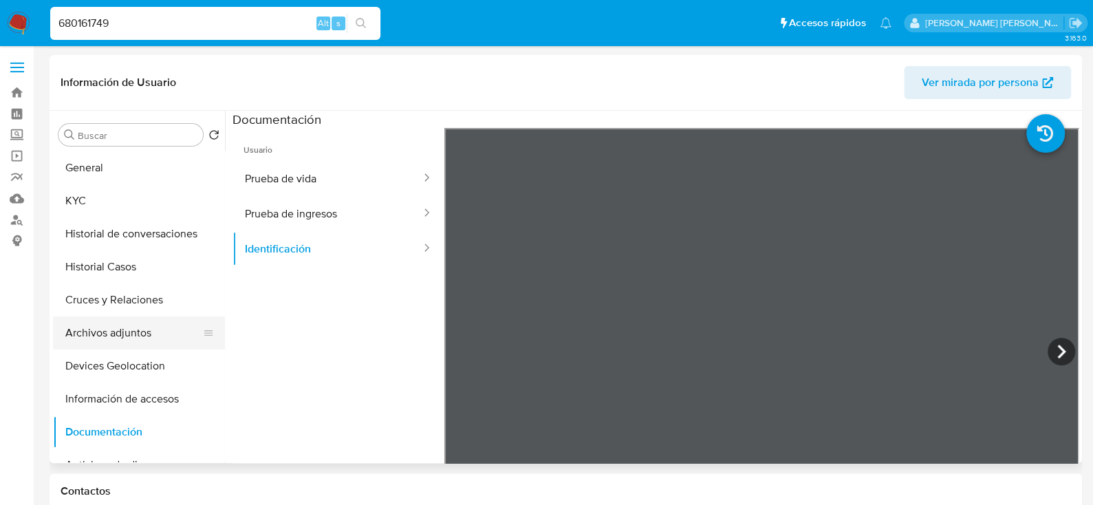
scroll to position [69, 0]
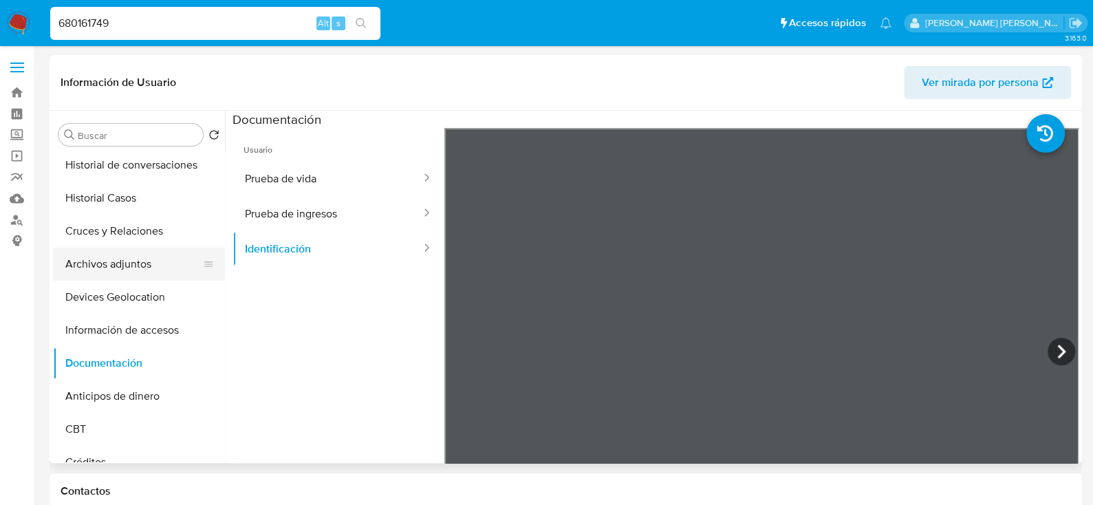
click at [121, 258] on button "Archivos adjuntos" at bounding box center [133, 264] width 161 height 33
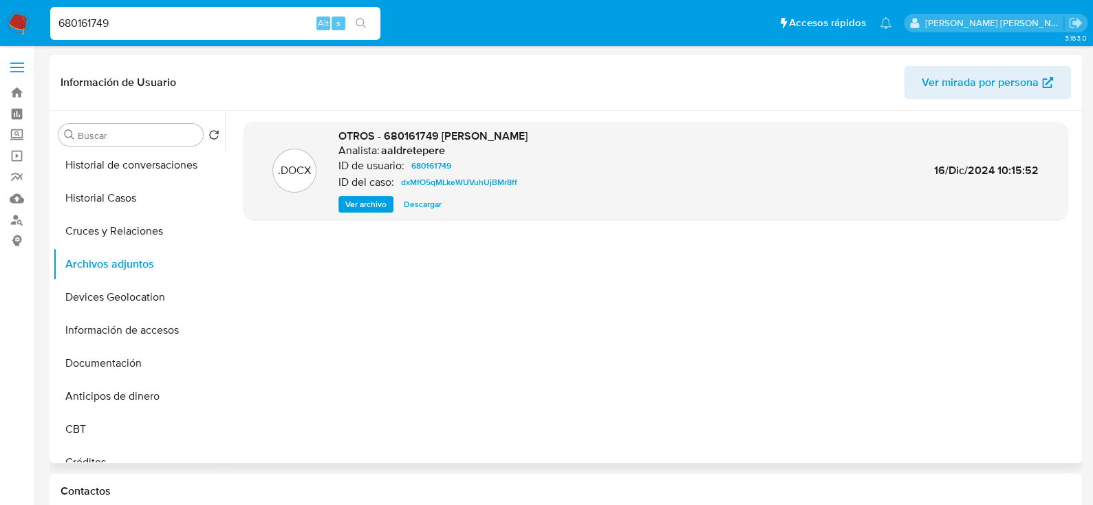
click at [414, 202] on span "Descargar" at bounding box center [423, 204] width 38 height 14
click at [365, 204] on div "Ver archivo Descargar Descargar" at bounding box center [433, 204] width 189 height 17
click at [536, 235] on div ".DOCX OTROS - 680161749 LITSY FAJARDO MENDEZ Analista: aaldretepere ID de usuar…" at bounding box center [656, 287] width 824 height 330
click at [431, 180] on span "dxMfO5qMLkeWUVuhUjBMr8ff" at bounding box center [459, 182] width 116 height 17
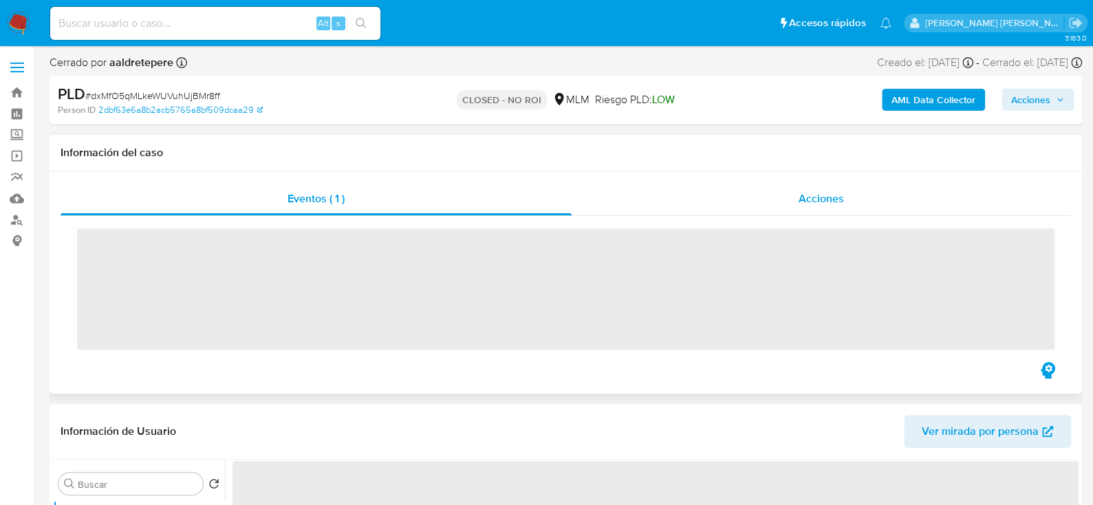
click at [851, 198] on div "Acciones" at bounding box center [822, 198] width 500 height 33
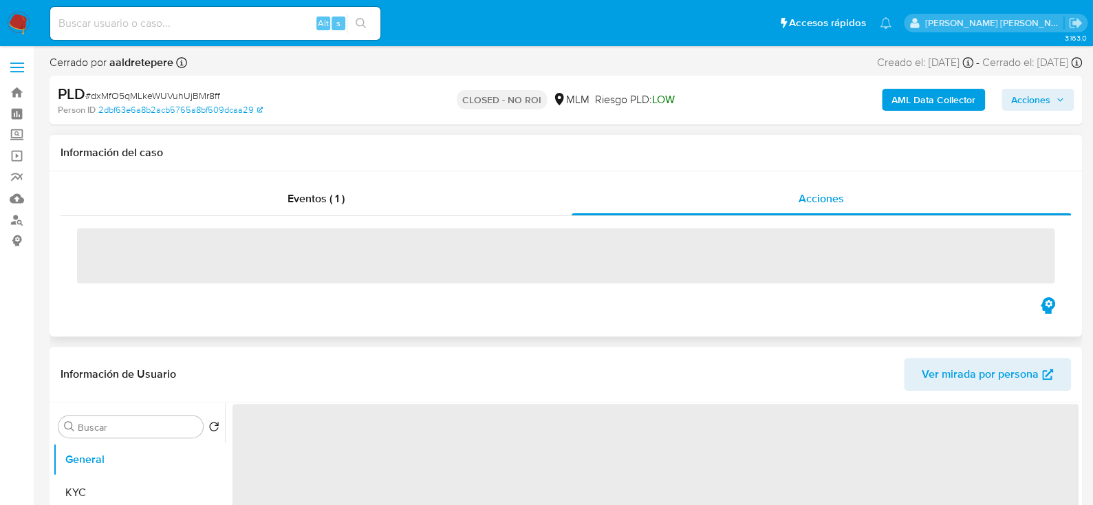
select select "10"
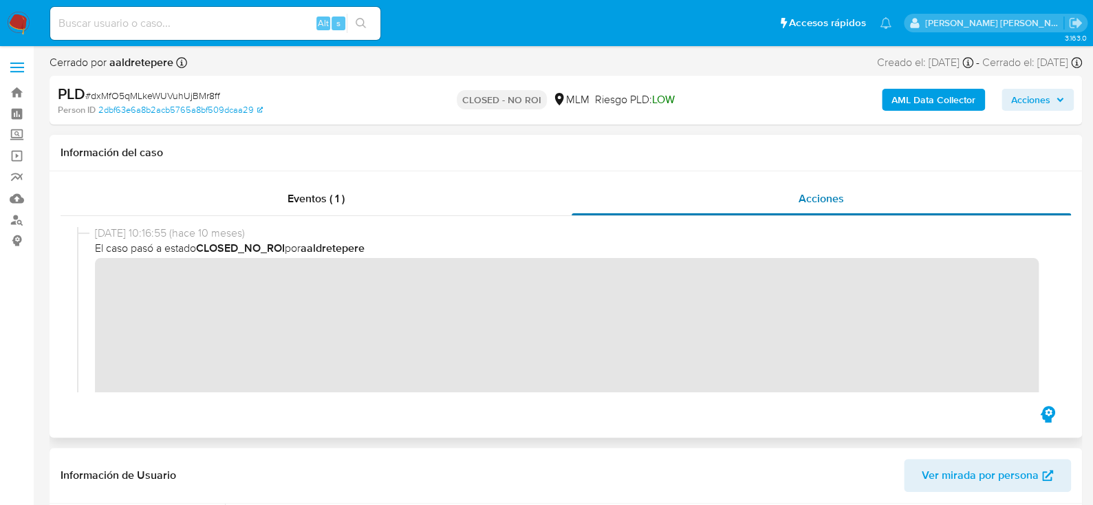
scroll to position [69, 0]
